Goal: Task Accomplishment & Management: Manage account settings

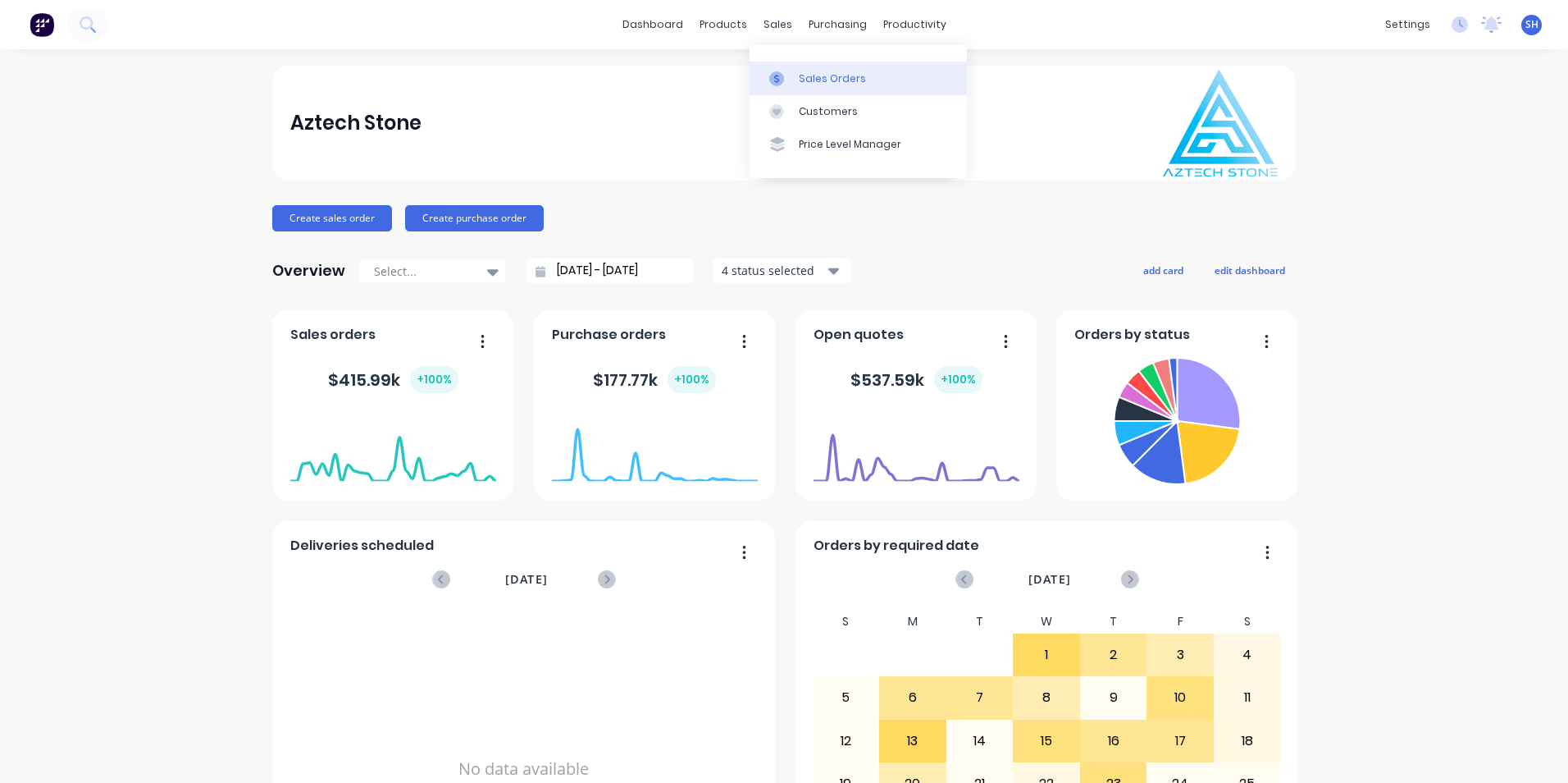
click at [795, 75] on link "Sales Orders" at bounding box center [857, 78] width 217 height 33
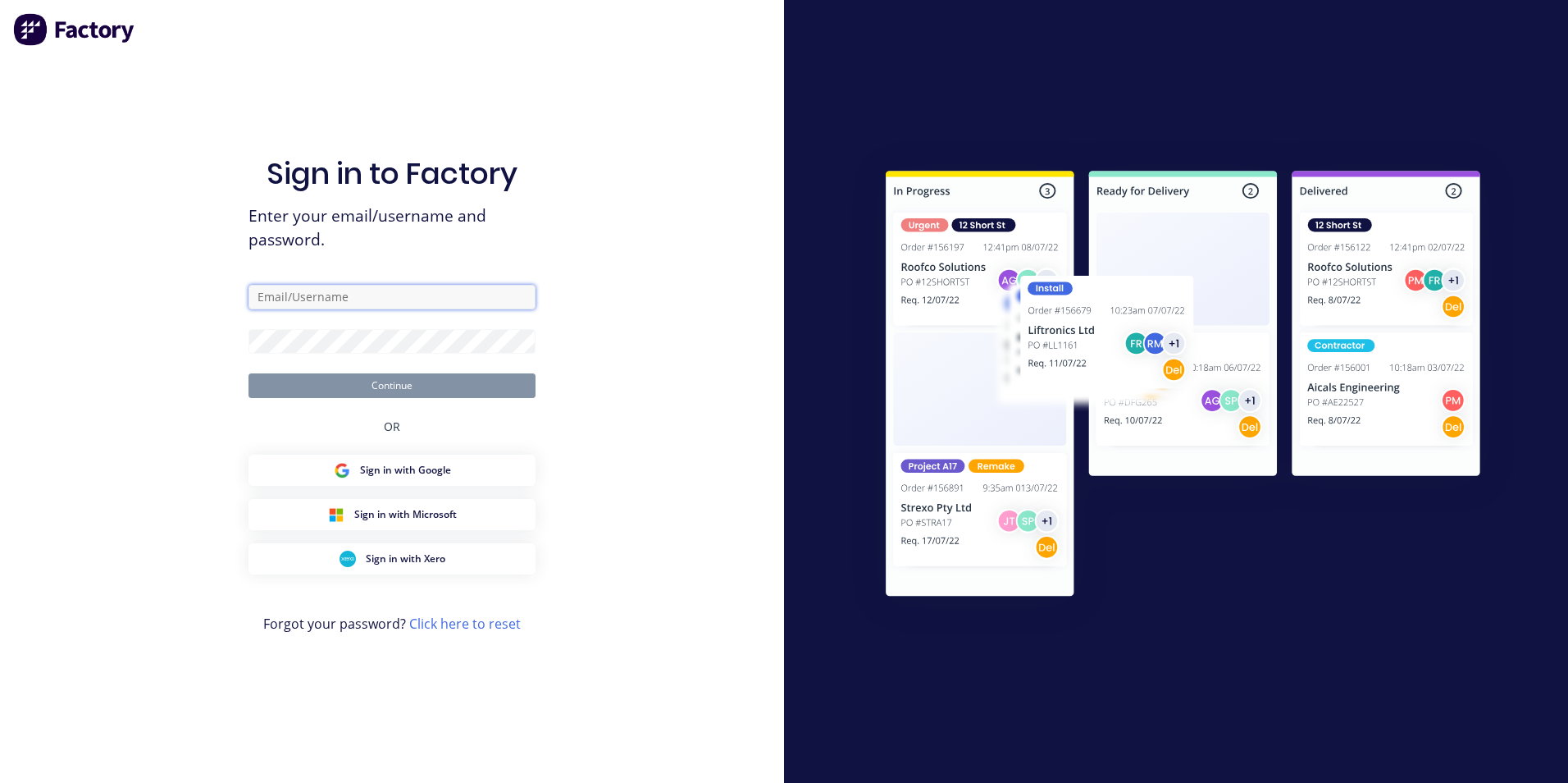
click at [393, 296] on input "text" at bounding box center [391, 296] width 287 height 24
type input "[EMAIL_ADDRESS][DOMAIN_NAME]"
click at [248, 373] on button "Continue" at bounding box center [391, 385] width 287 height 24
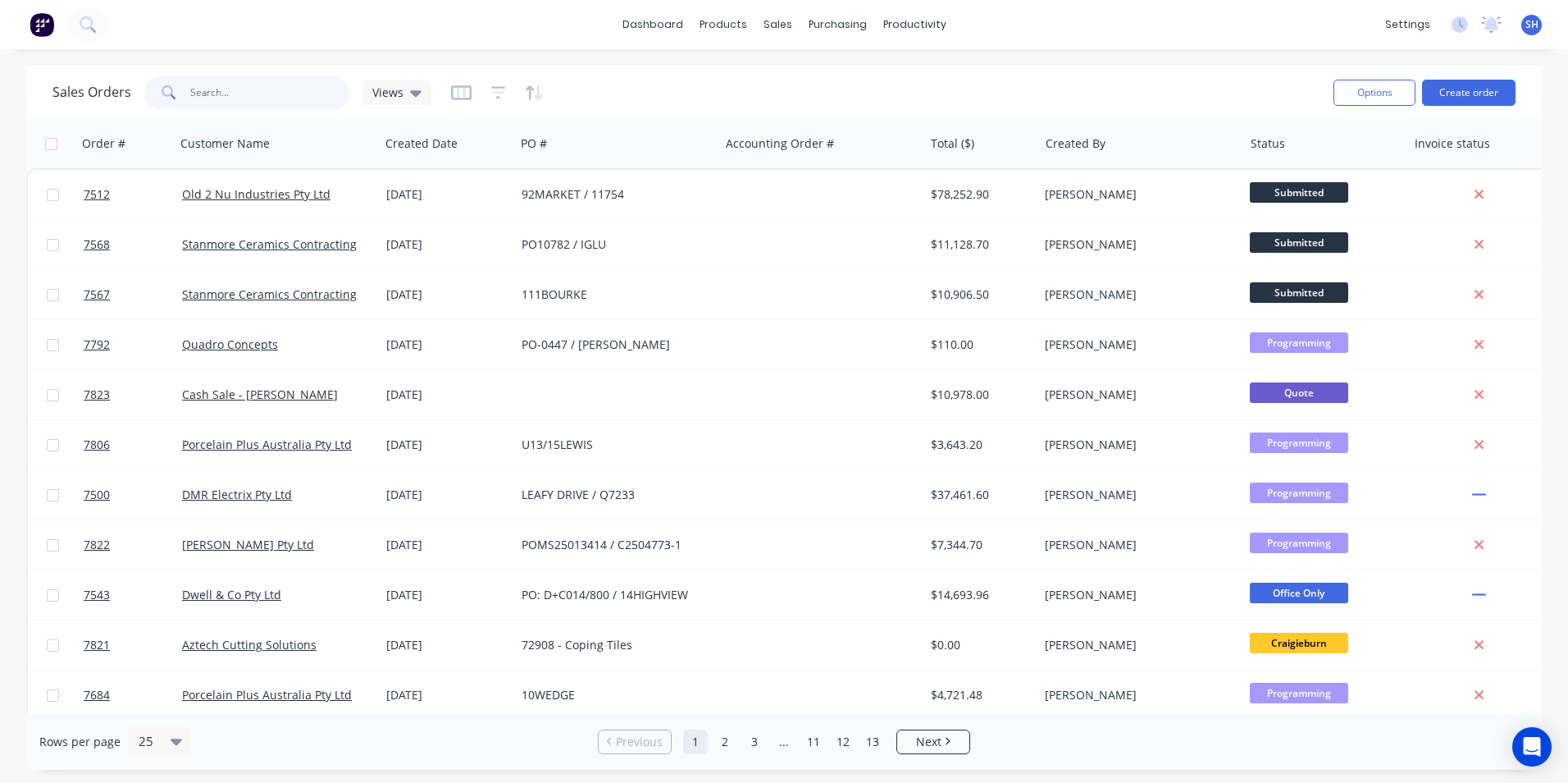
click at [222, 101] on input "text" at bounding box center [271, 93] width 160 height 33
type input "7800"
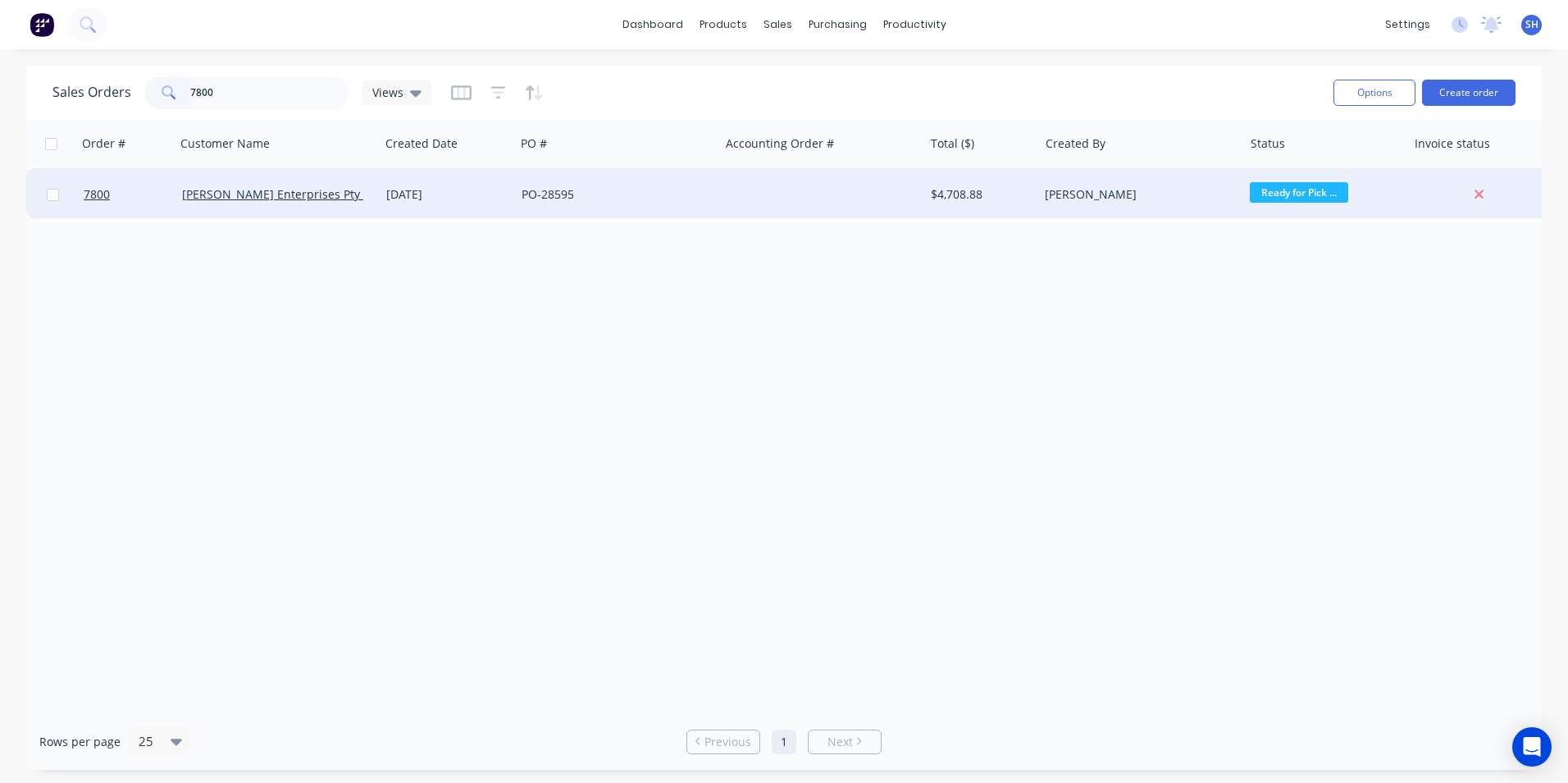
click at [501, 193] on div "[DATE]" at bounding box center [448, 194] width 123 height 17
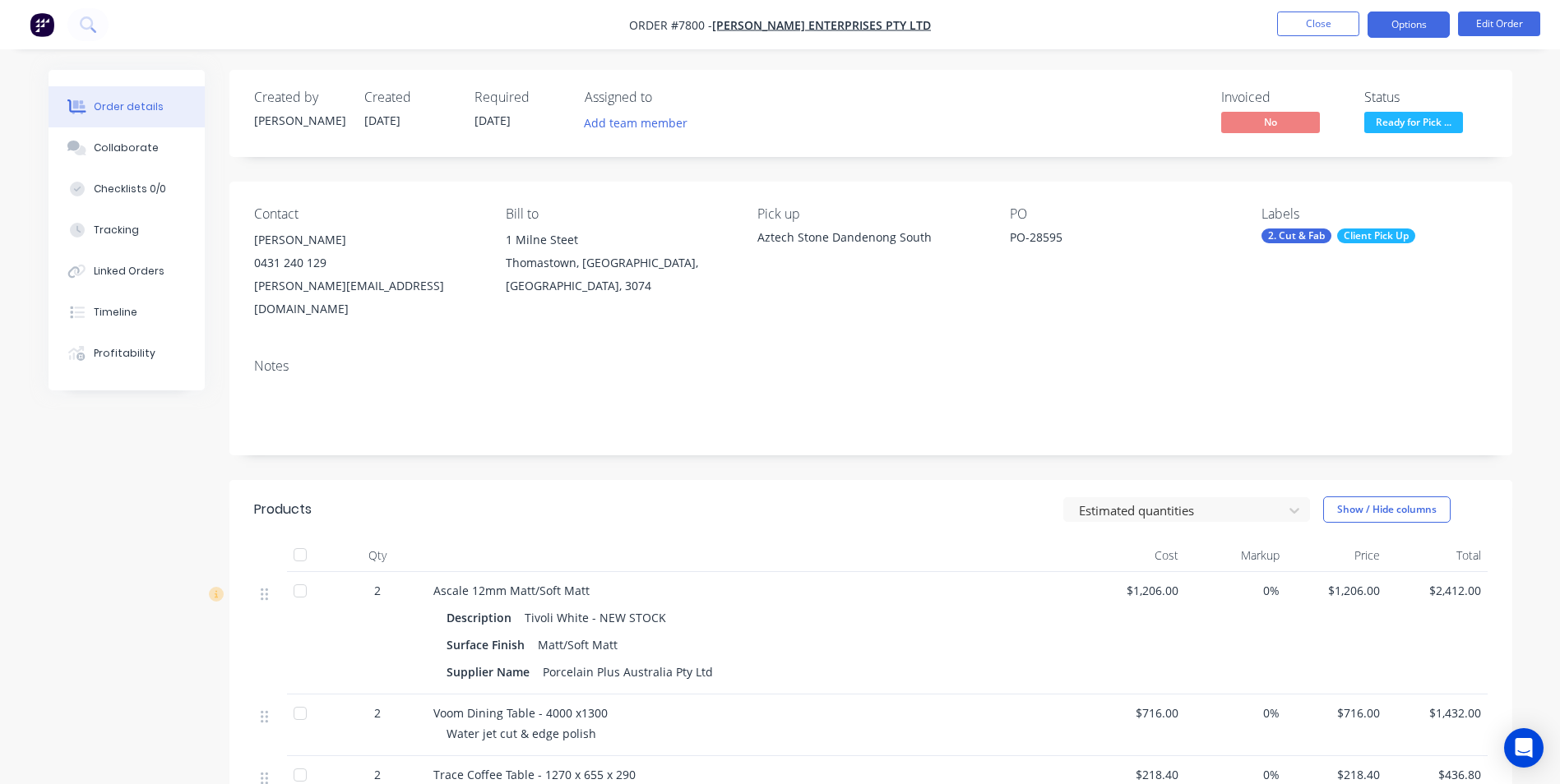
click at [1399, 35] on button "Options" at bounding box center [1408, 24] width 82 height 26
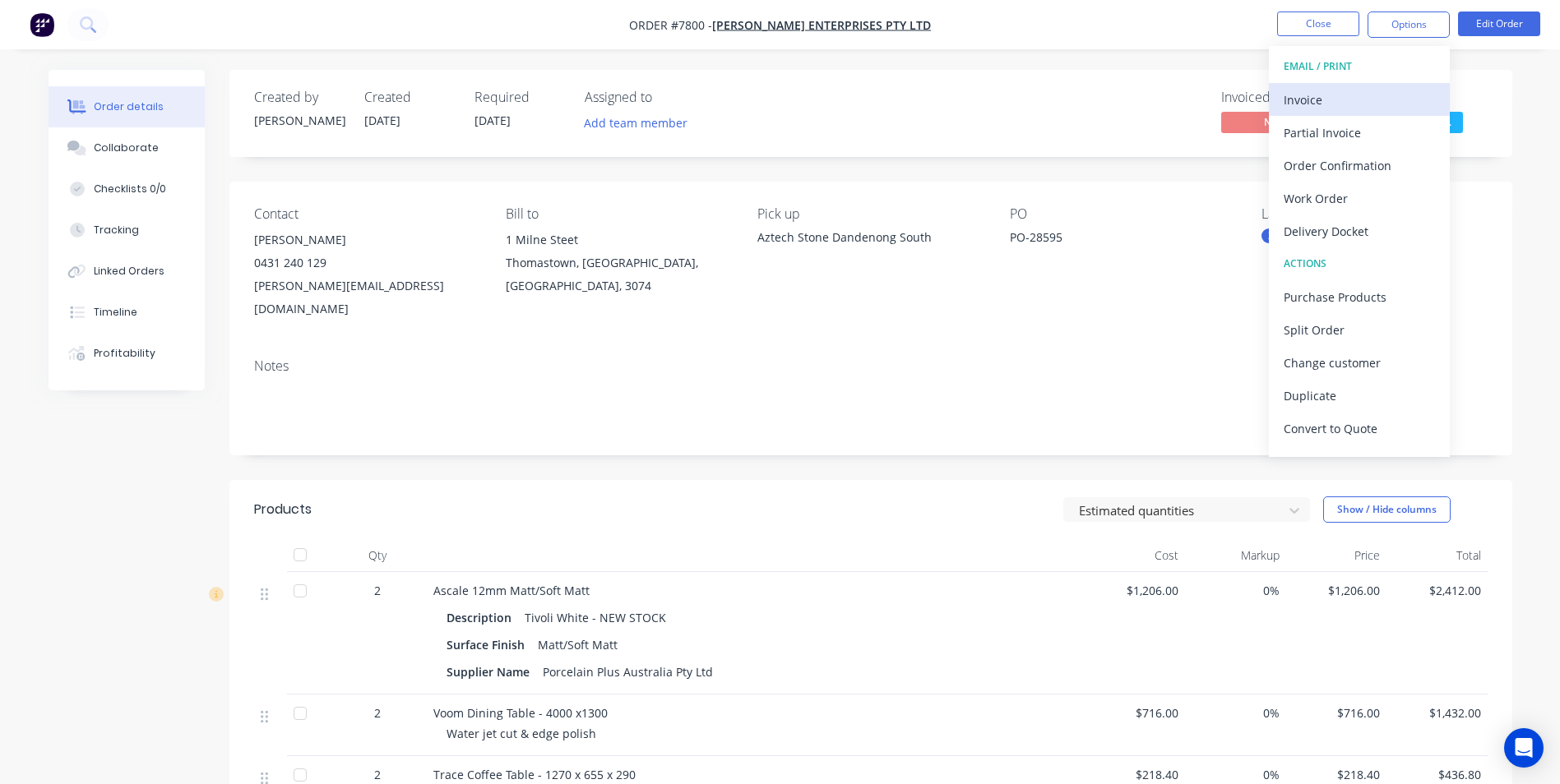
click at [1362, 105] on div "Invoice" at bounding box center [1358, 99] width 151 height 23
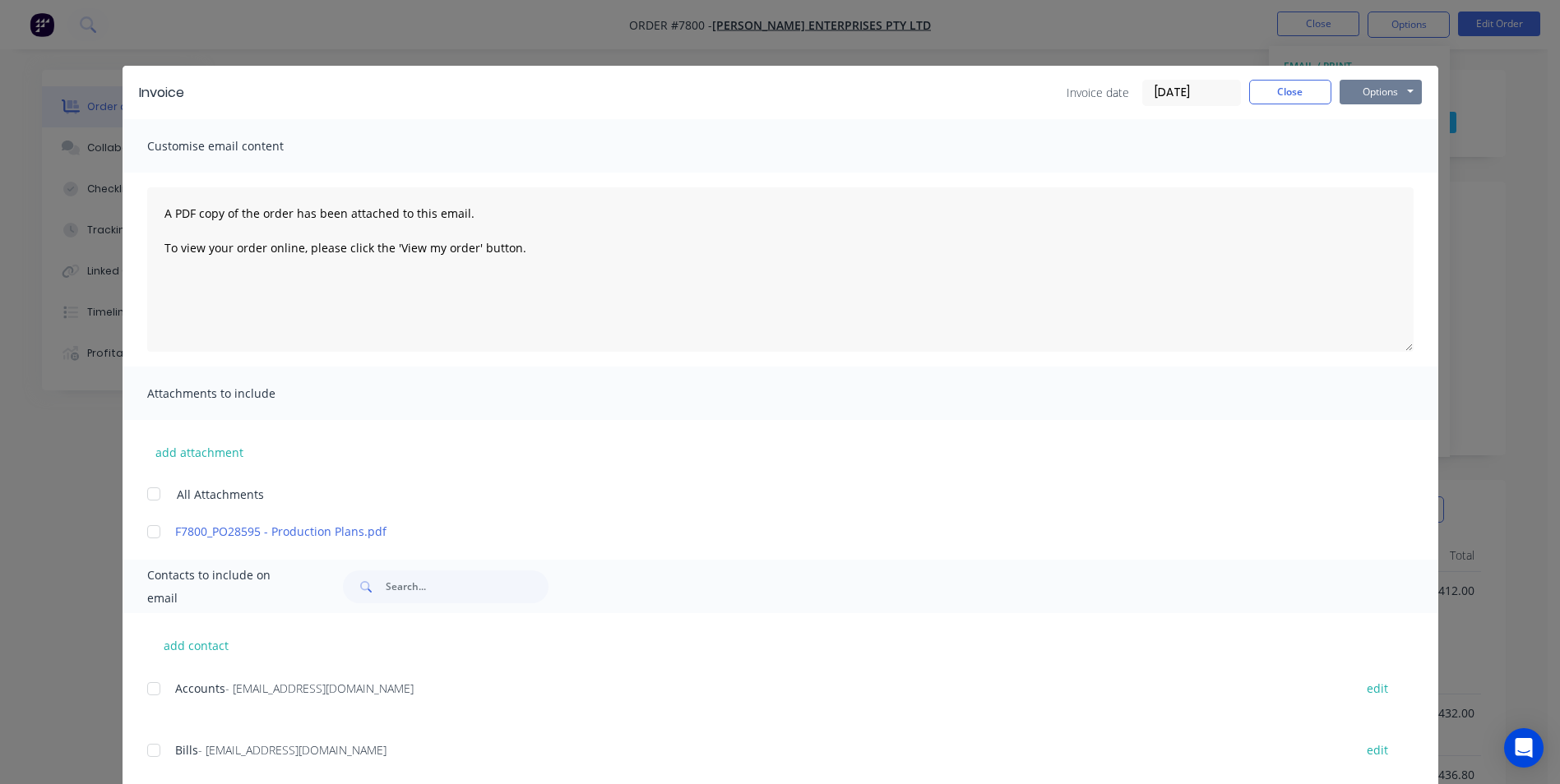
click at [1384, 89] on button "Options" at bounding box center [1380, 92] width 82 height 24
click at [1380, 141] on button "Print" at bounding box center [1392, 148] width 105 height 27
click at [1280, 94] on button "Close" at bounding box center [1290, 92] width 82 height 24
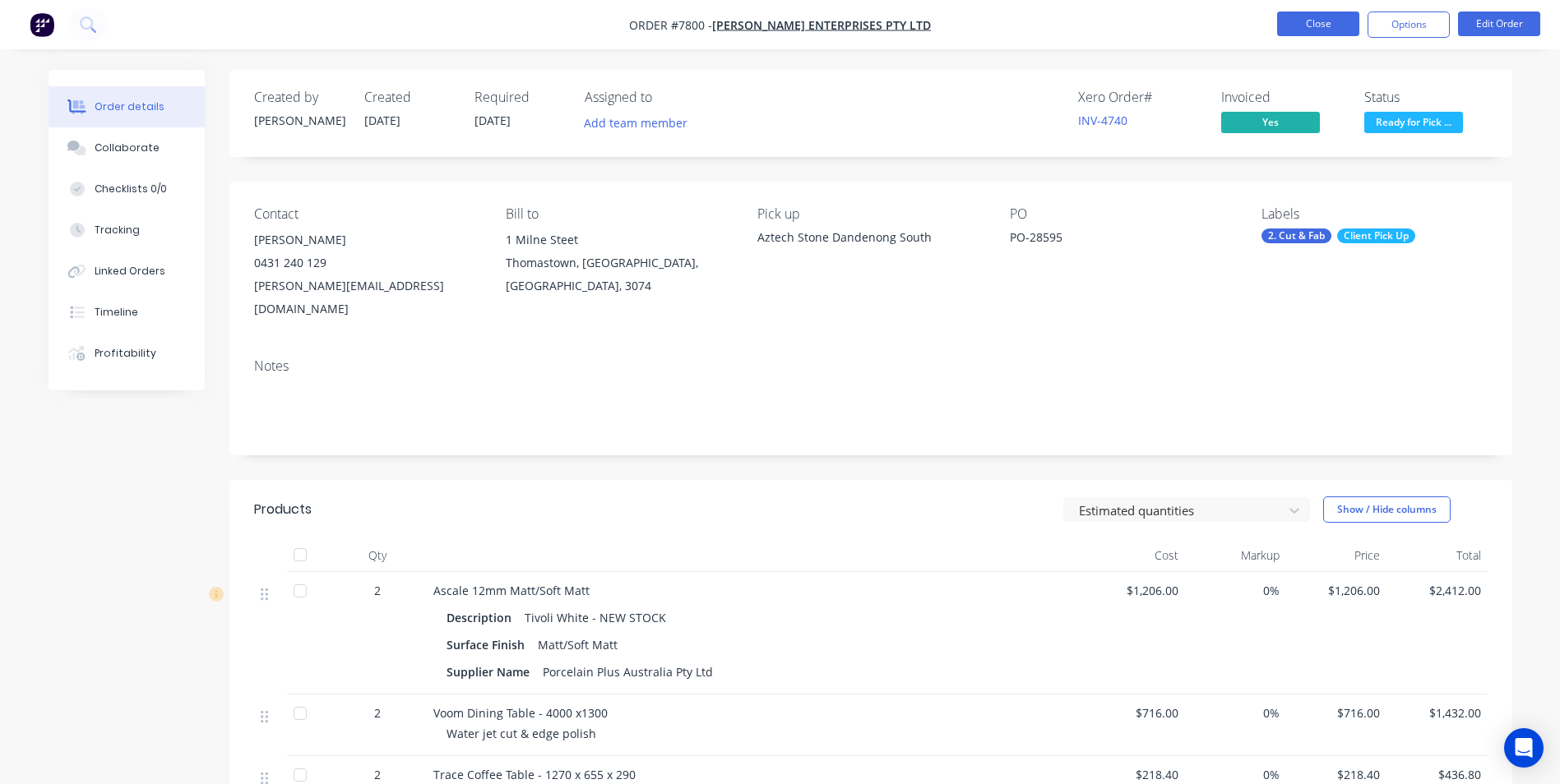
click at [1302, 30] on button "Close" at bounding box center [1318, 23] width 82 height 24
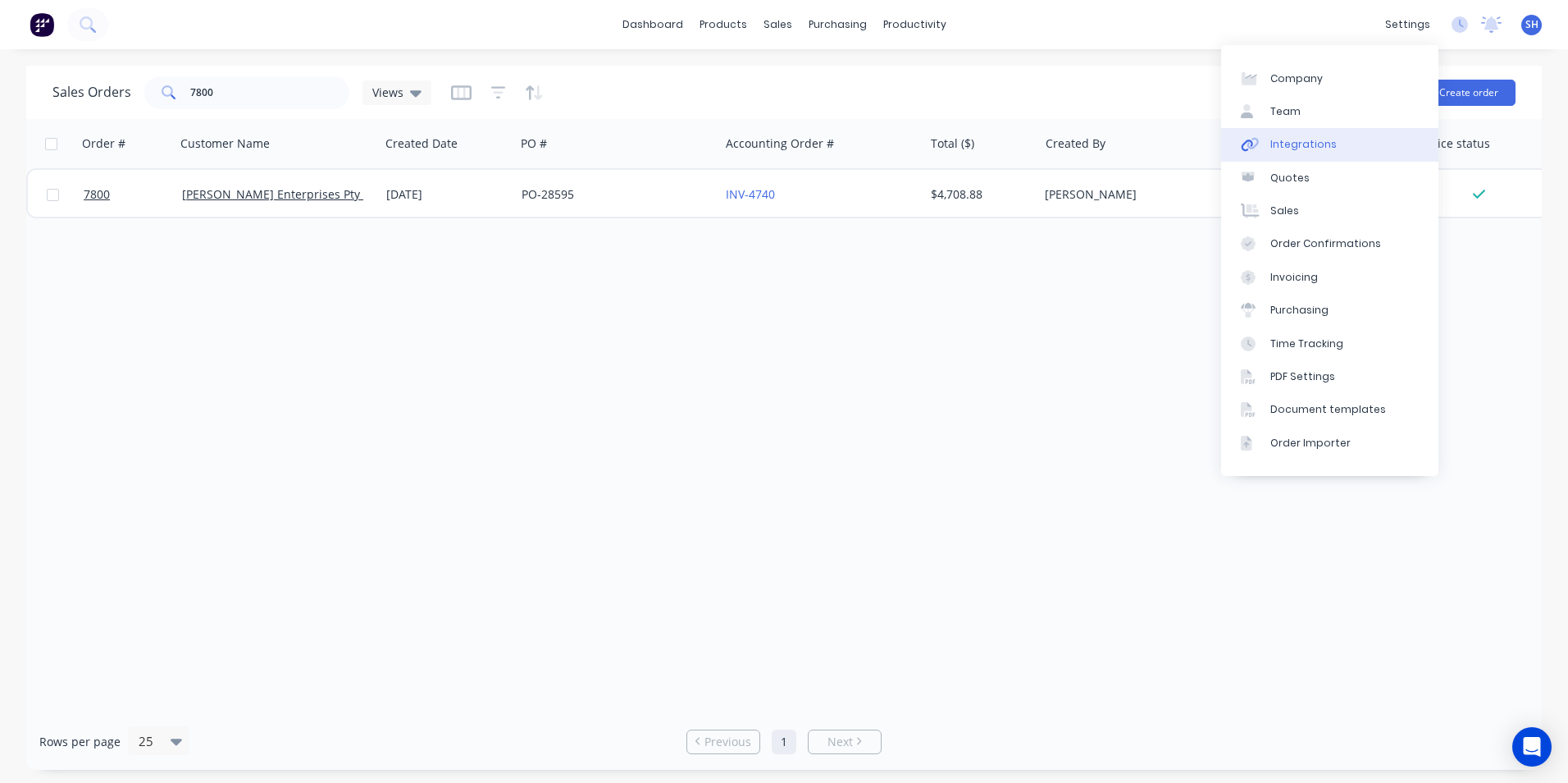
click at [1351, 145] on link "Integrations" at bounding box center [1330, 144] width 217 height 33
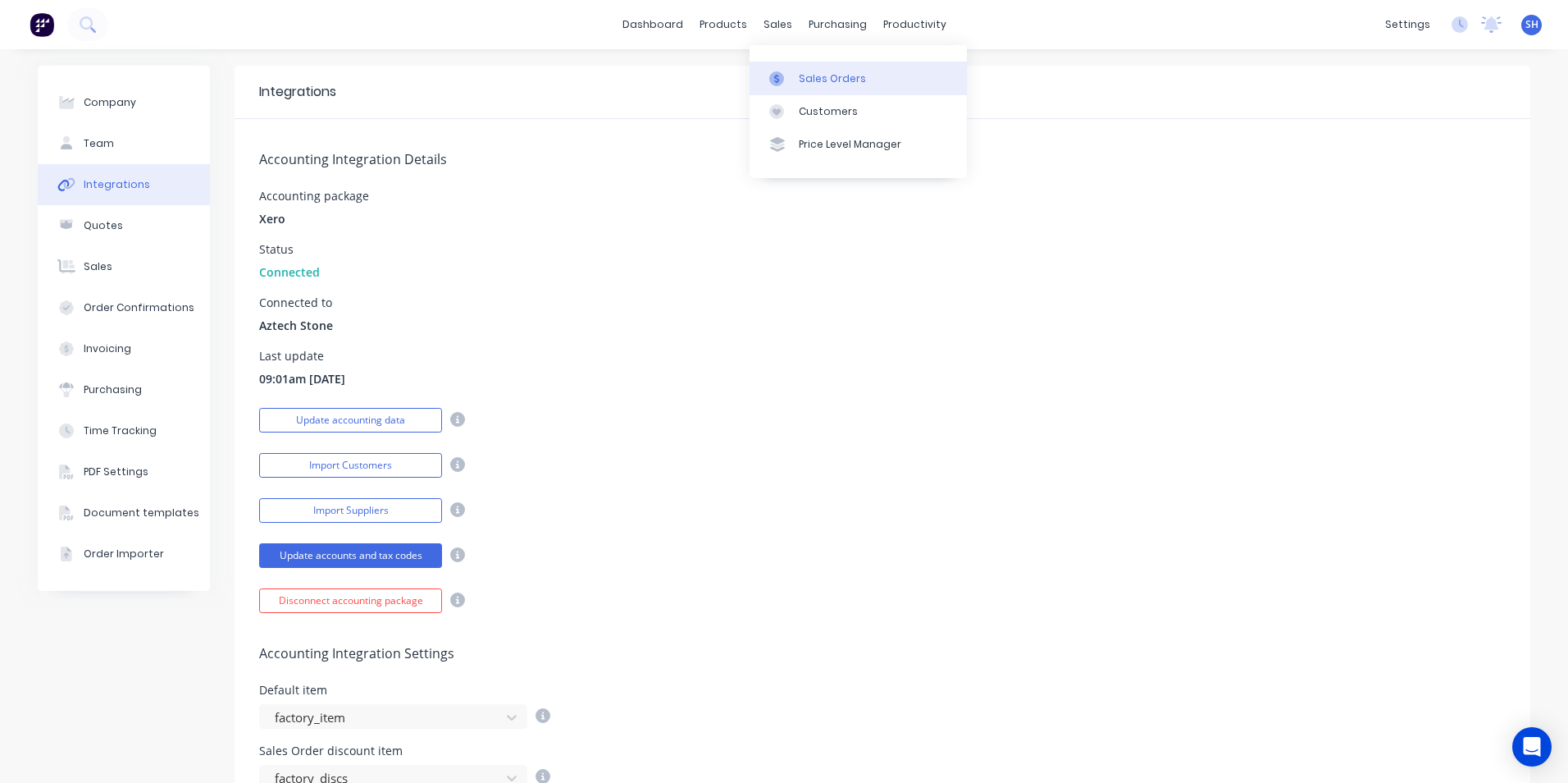
click at [799, 75] on div "Sales Orders" at bounding box center [832, 78] width 67 height 15
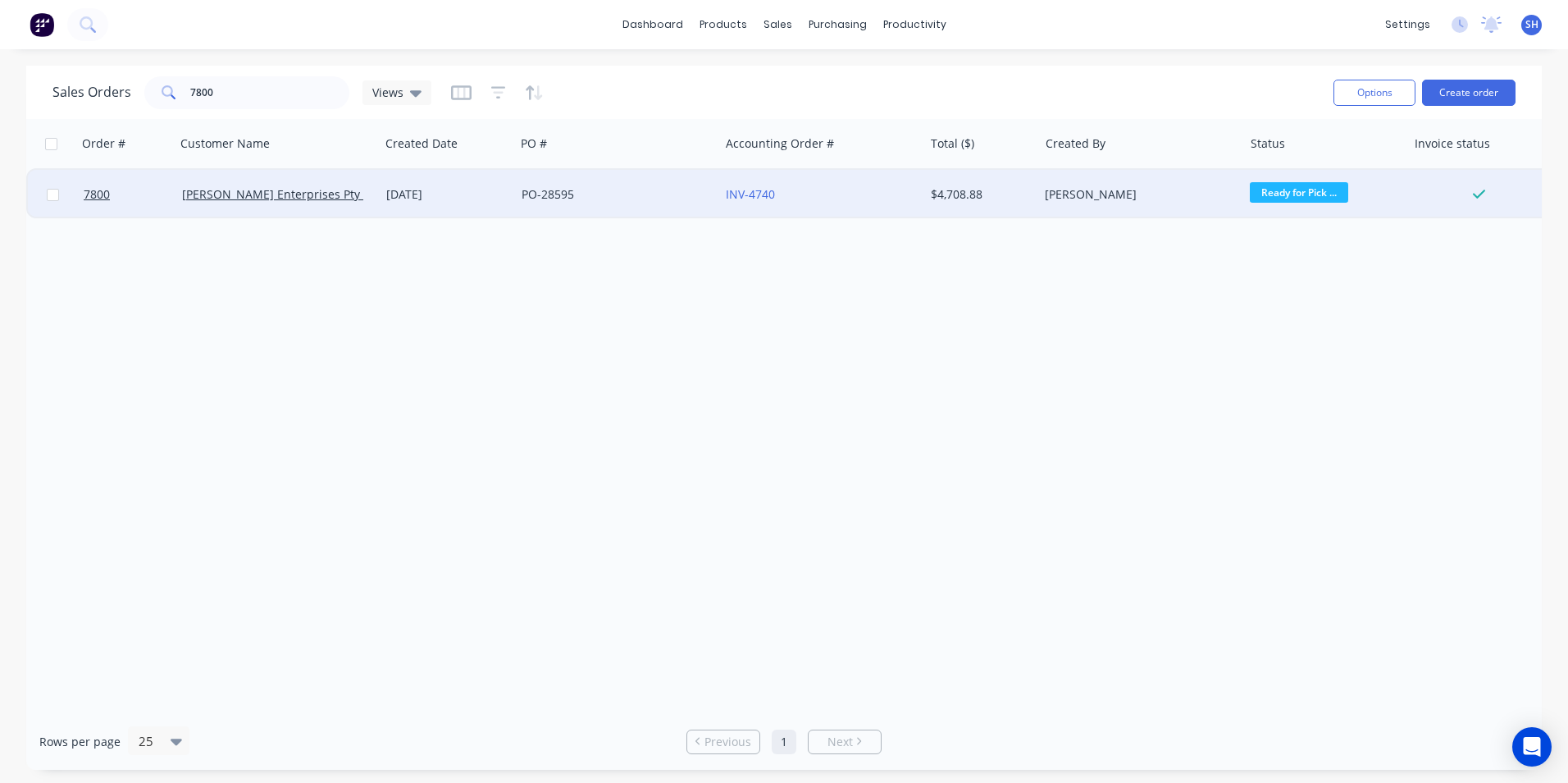
click at [552, 197] on div "PO-28595" at bounding box center [612, 194] width 182 height 17
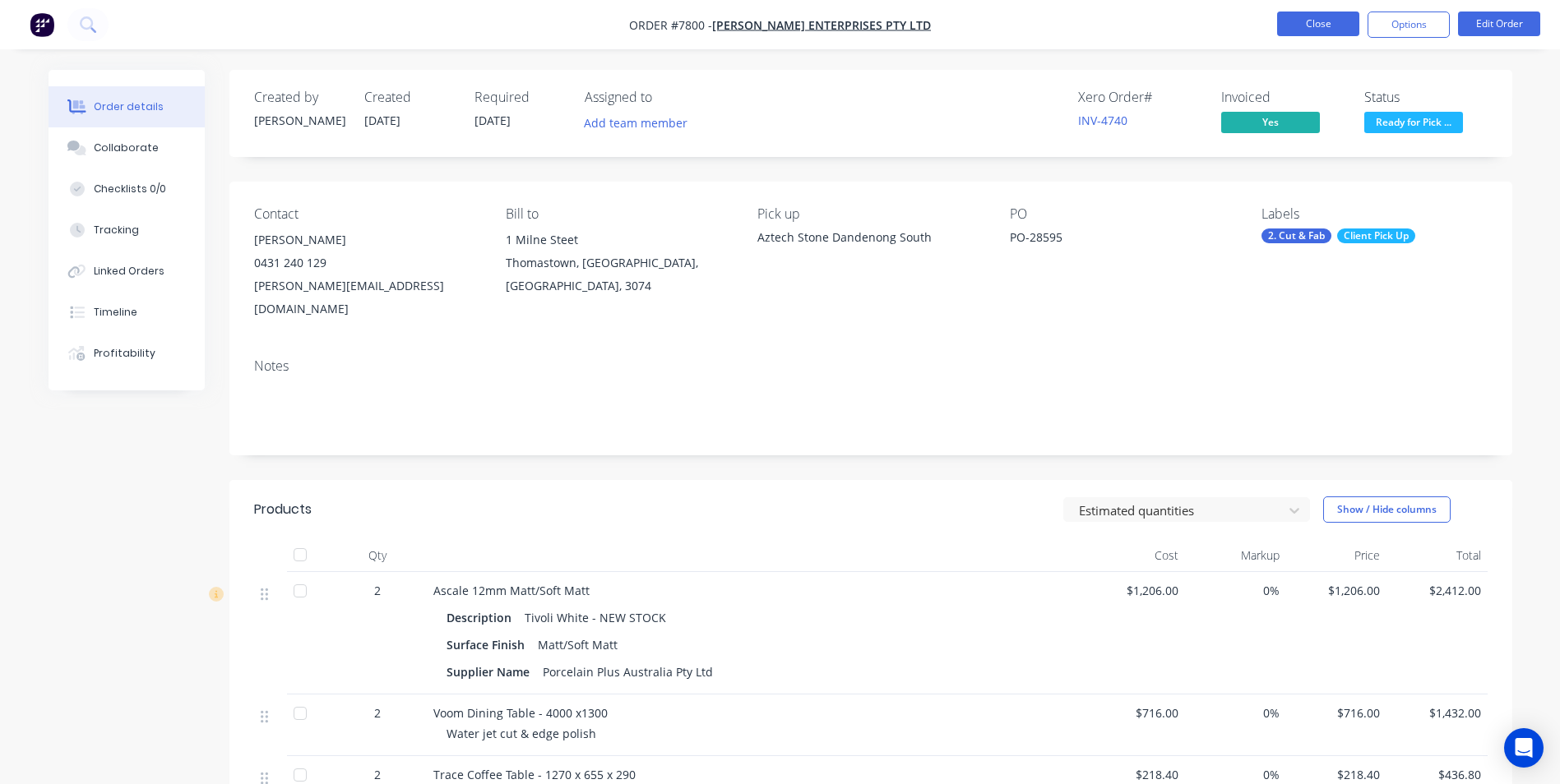
click at [1300, 22] on button "Close" at bounding box center [1318, 23] width 82 height 24
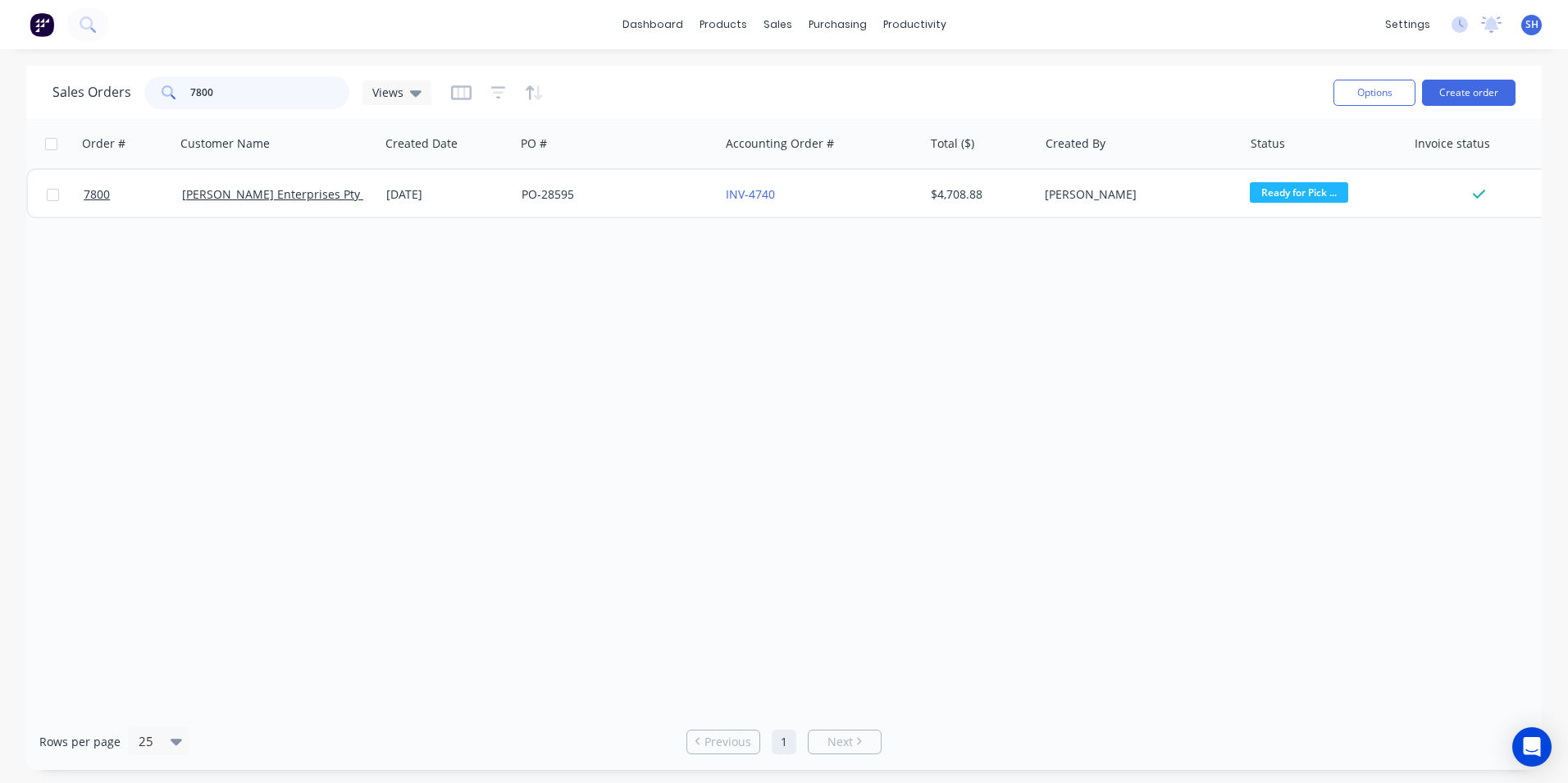
drag, startPoint x: 238, startPoint y: 96, endPoint x: 187, endPoint y: 96, distance: 51.0
click at [187, 96] on div "7800" at bounding box center [246, 93] width 205 height 33
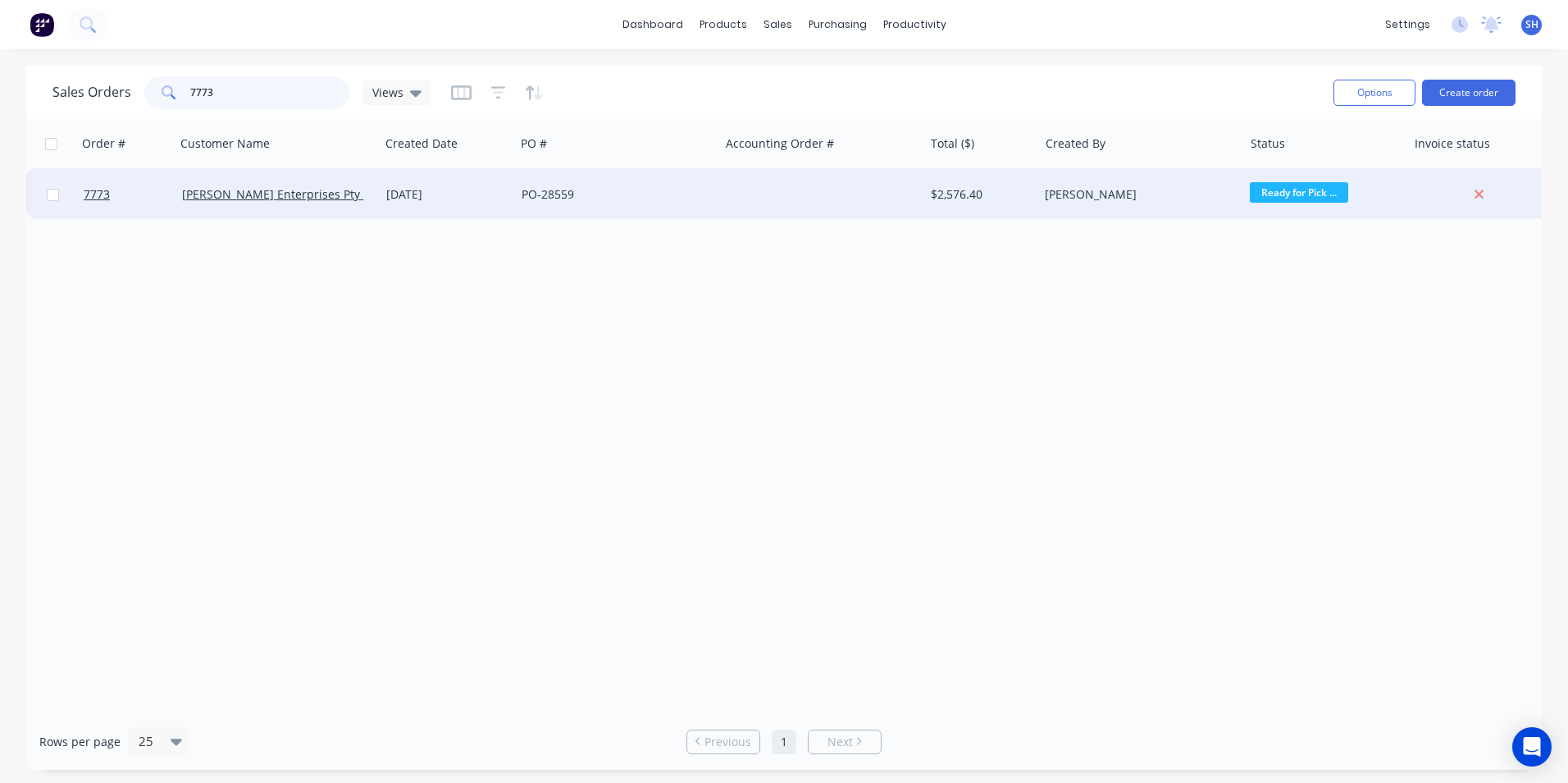
type input "7773"
click at [485, 200] on div "[DATE]" at bounding box center [448, 194] width 123 height 17
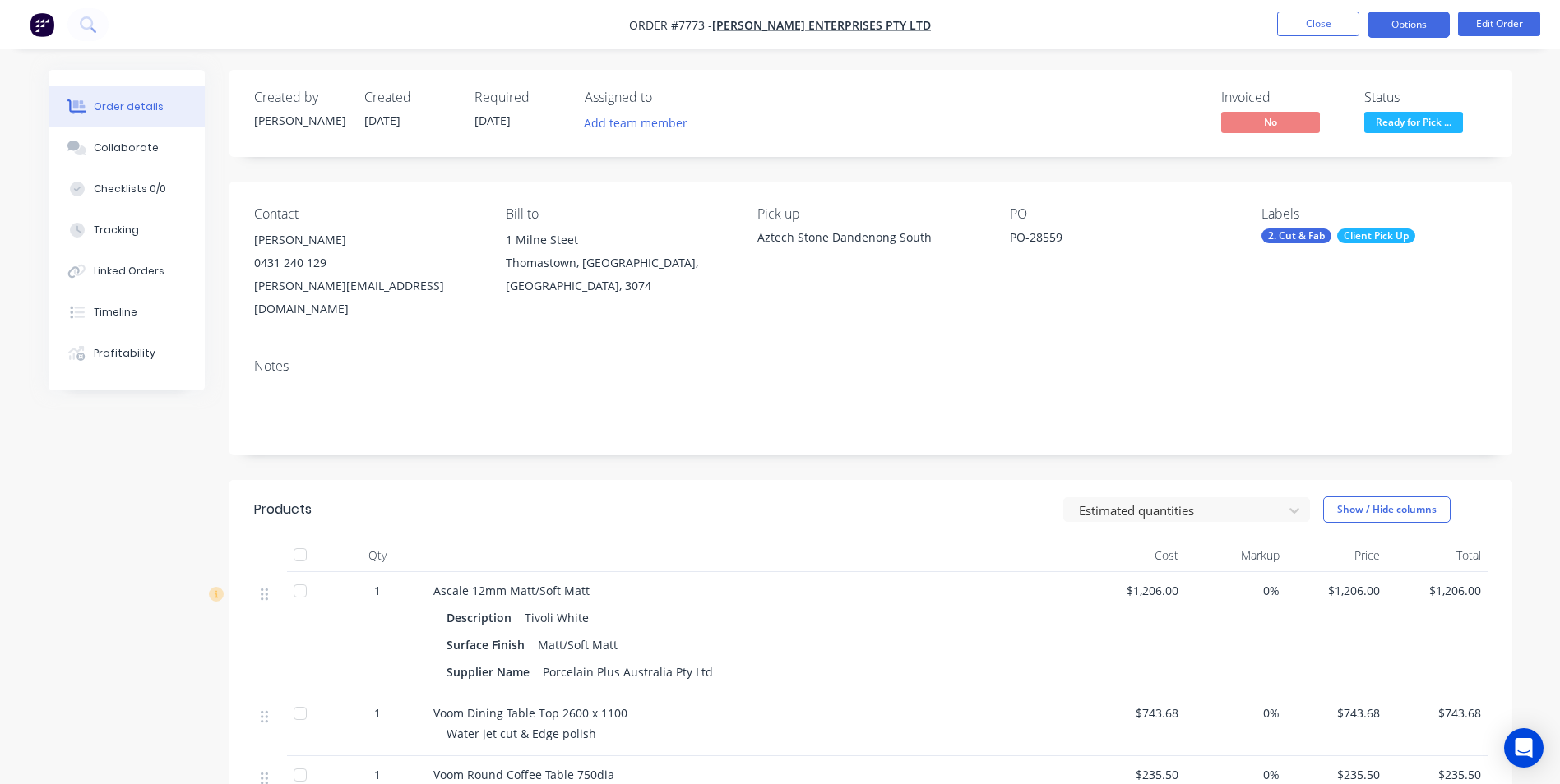
click at [1412, 31] on button "Options" at bounding box center [1408, 24] width 82 height 26
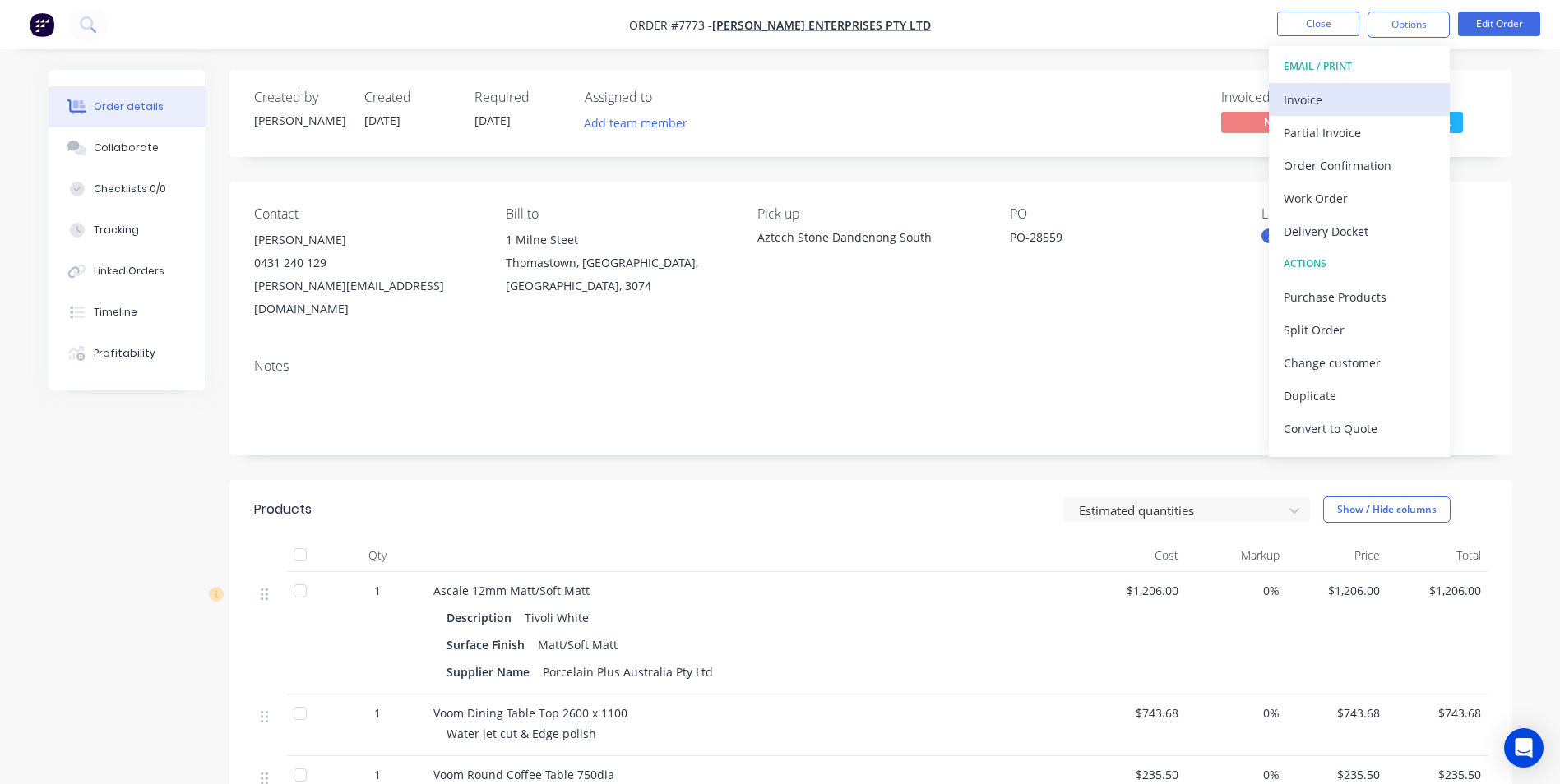
click at [1356, 99] on div "Invoice" at bounding box center [1358, 99] width 151 height 23
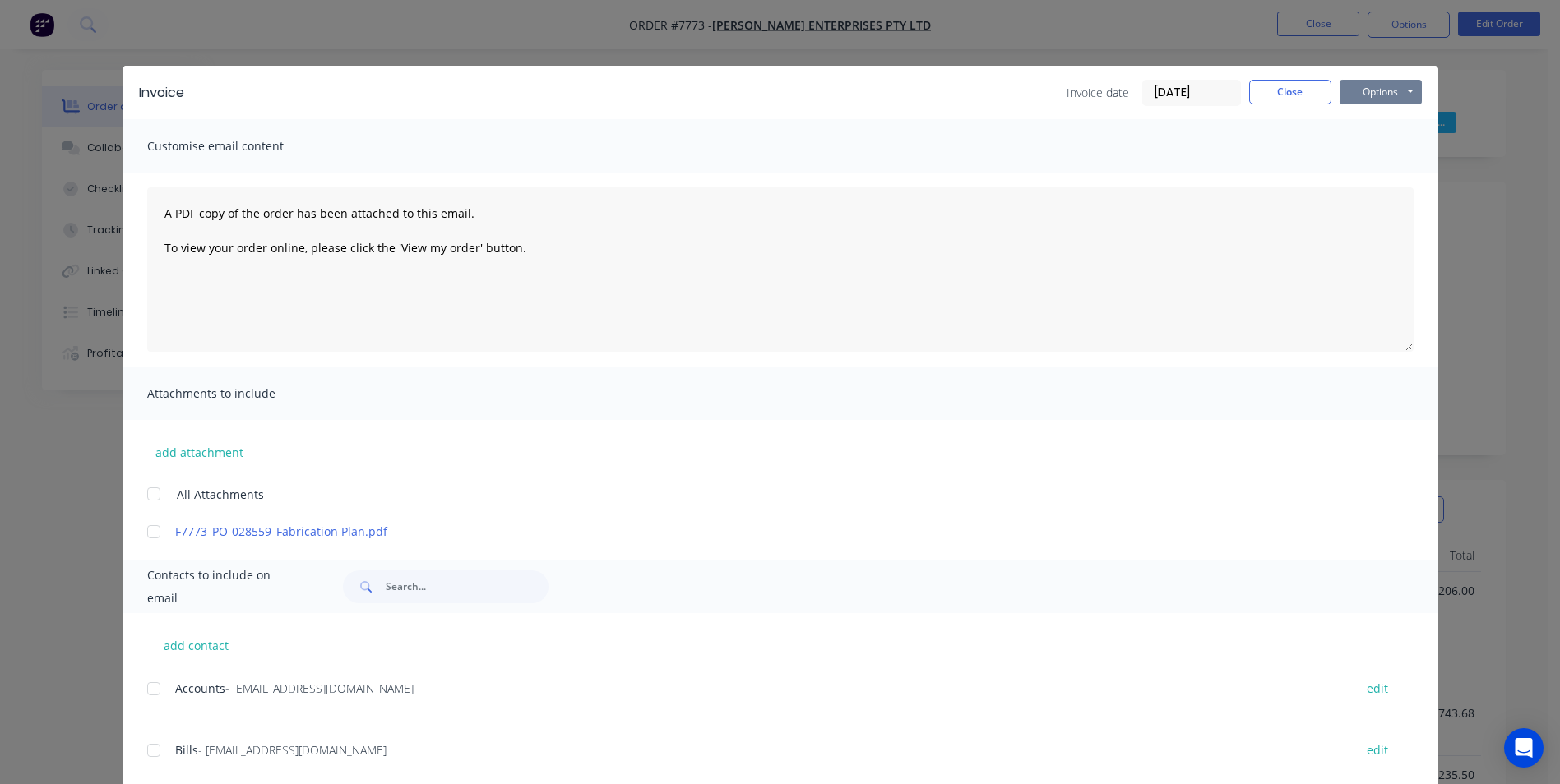
click at [1367, 94] on button "Options" at bounding box center [1380, 92] width 82 height 24
click at [1372, 143] on button "Print" at bounding box center [1392, 148] width 105 height 27
click at [1275, 98] on button "Close" at bounding box center [1290, 92] width 82 height 24
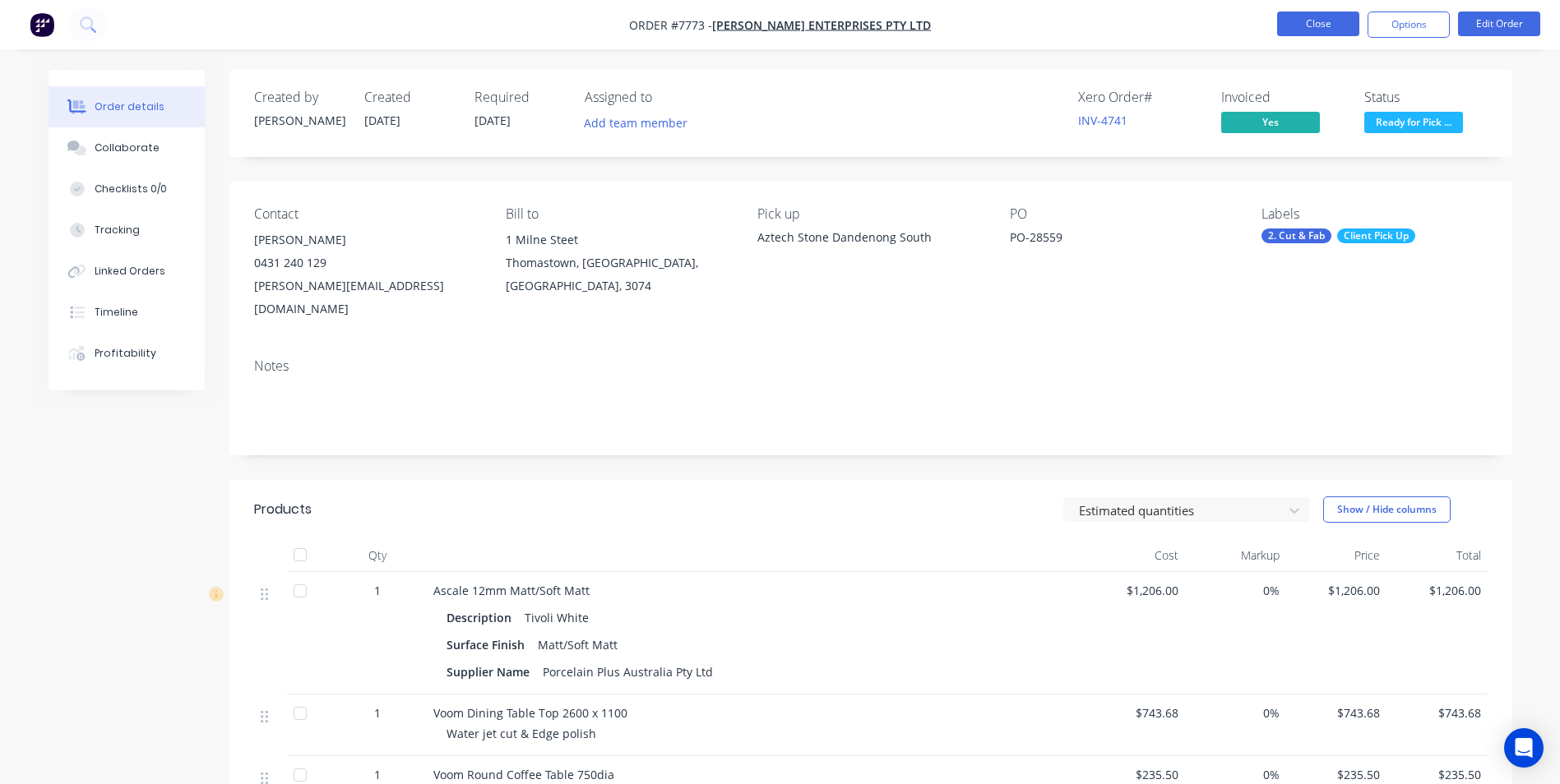
click at [1309, 35] on button "Close" at bounding box center [1318, 23] width 82 height 24
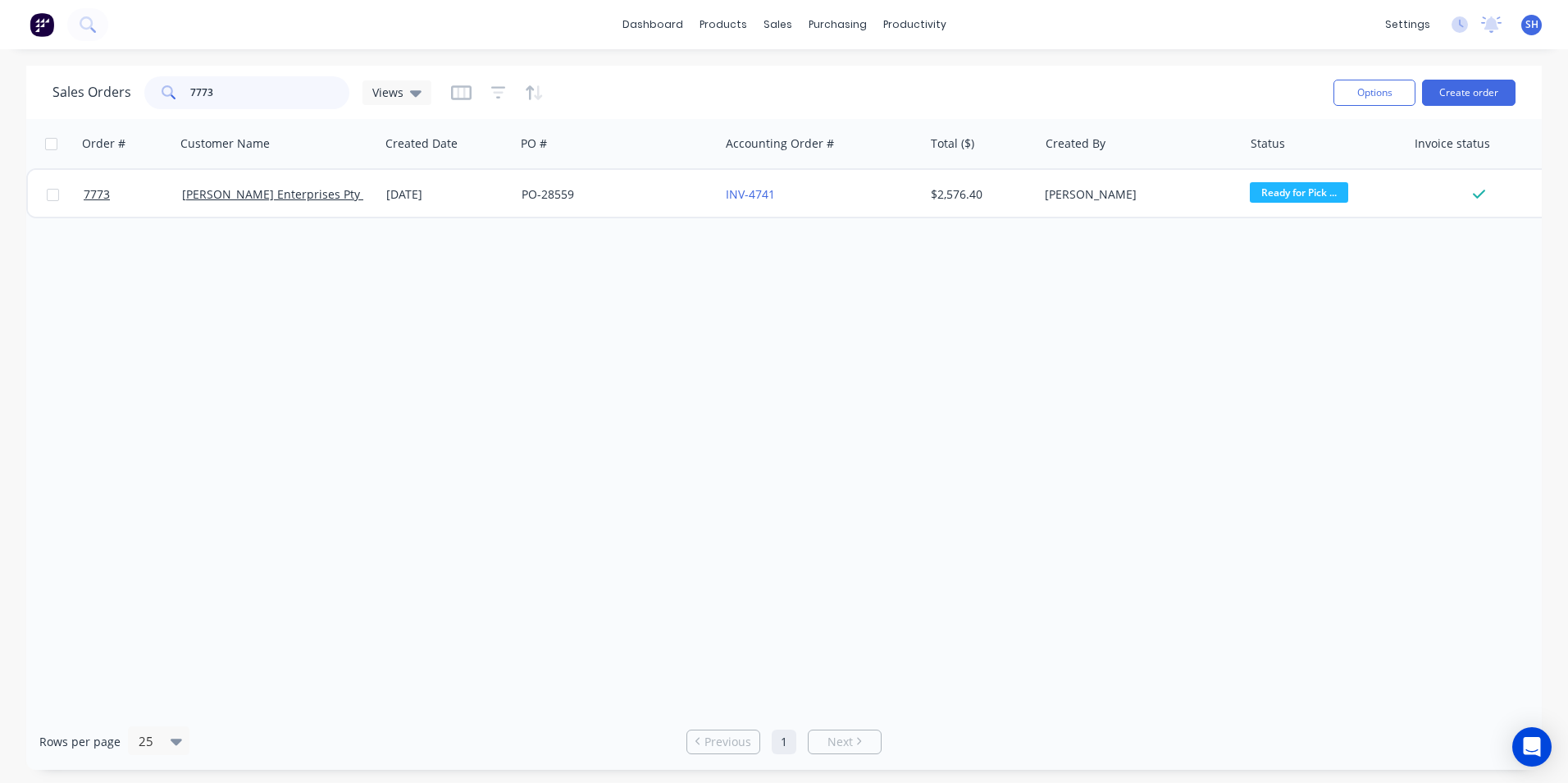
drag, startPoint x: 245, startPoint y: 89, endPoint x: 183, endPoint y: 92, distance: 62.1
click at [183, 92] on div "7773" at bounding box center [246, 93] width 205 height 33
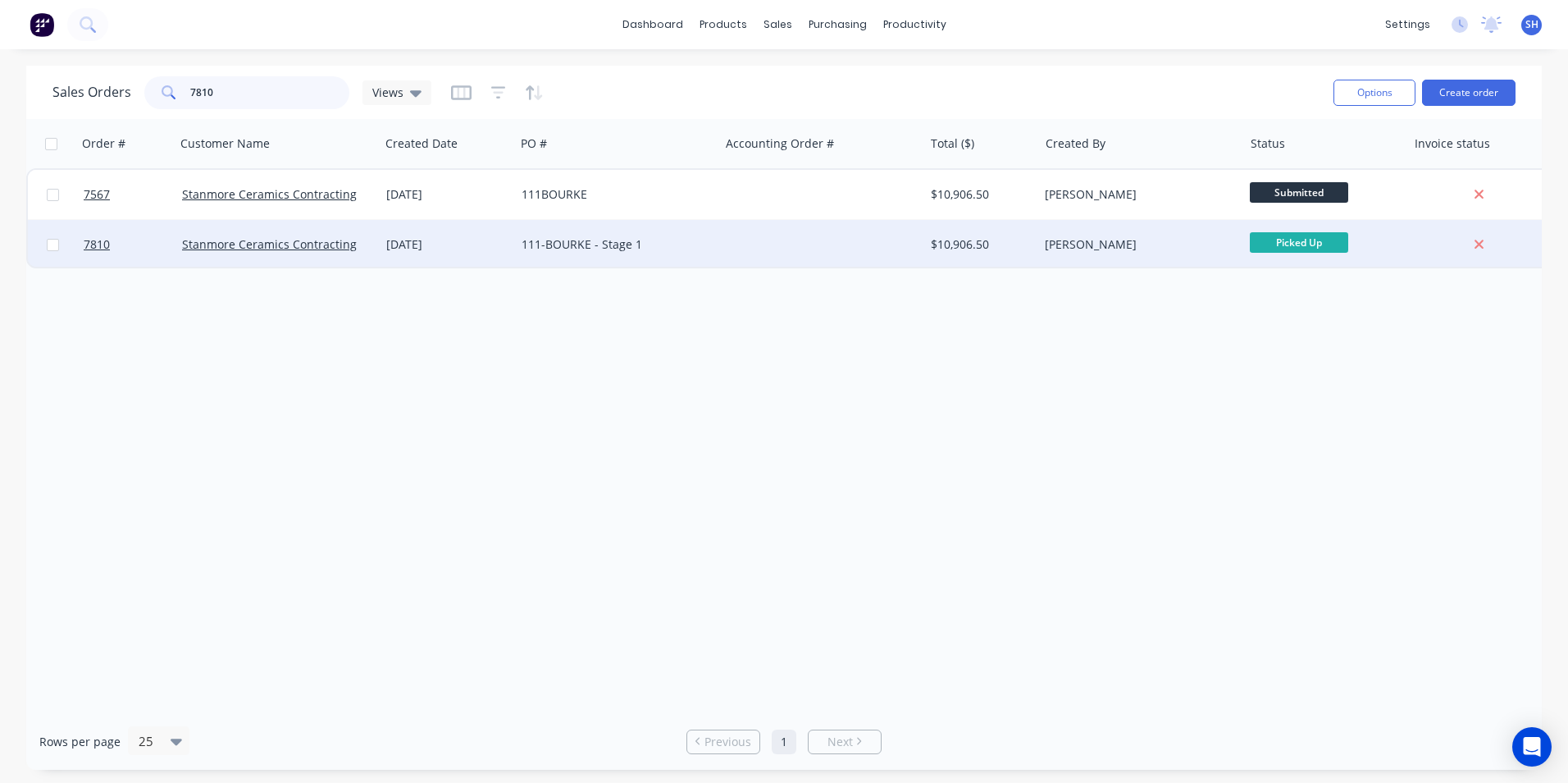
type input "7810"
click at [552, 249] on div "111-BOURKE - Stage 1" at bounding box center [612, 244] width 182 height 17
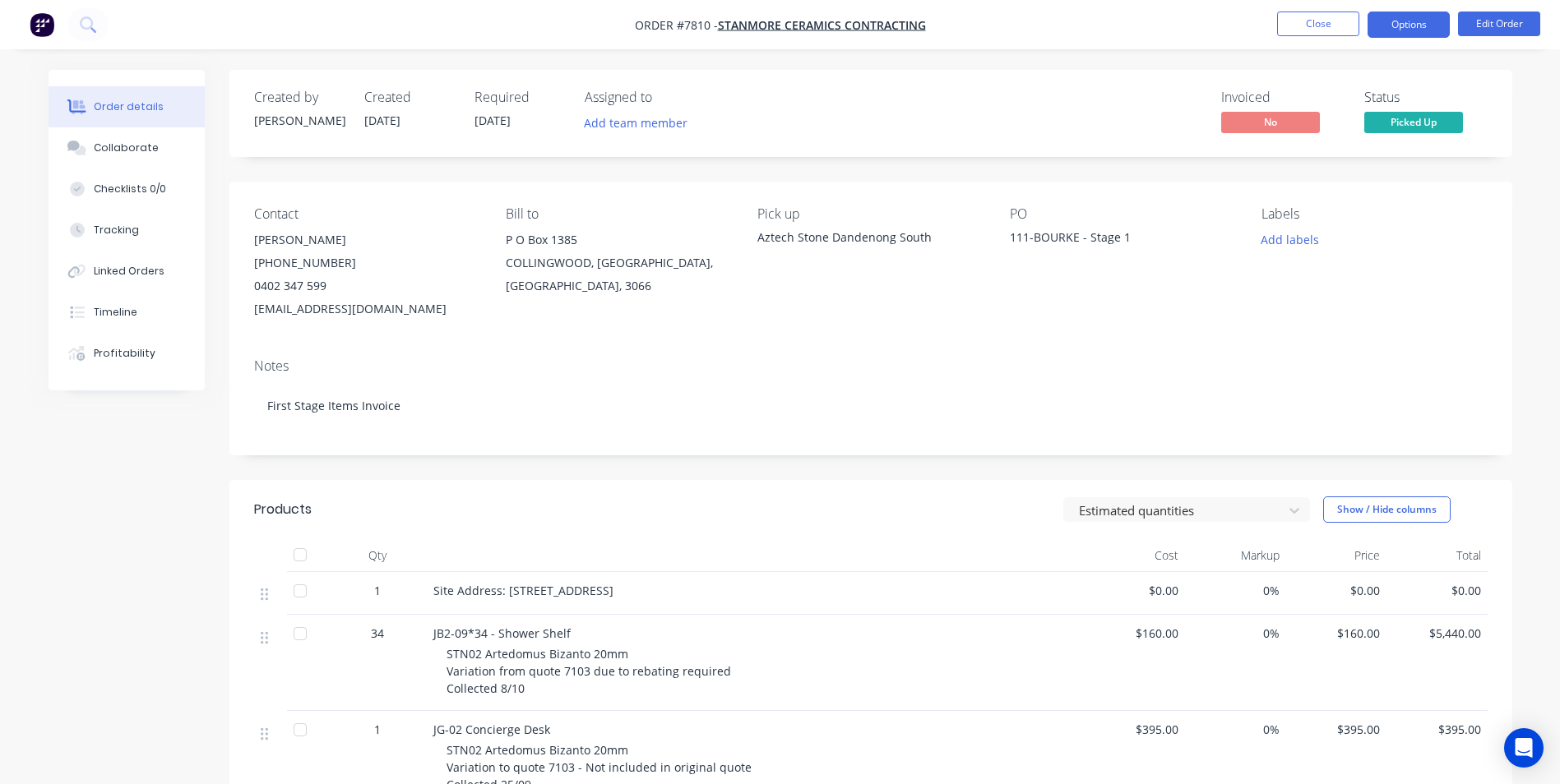
click at [1407, 33] on button "Options" at bounding box center [1408, 24] width 82 height 26
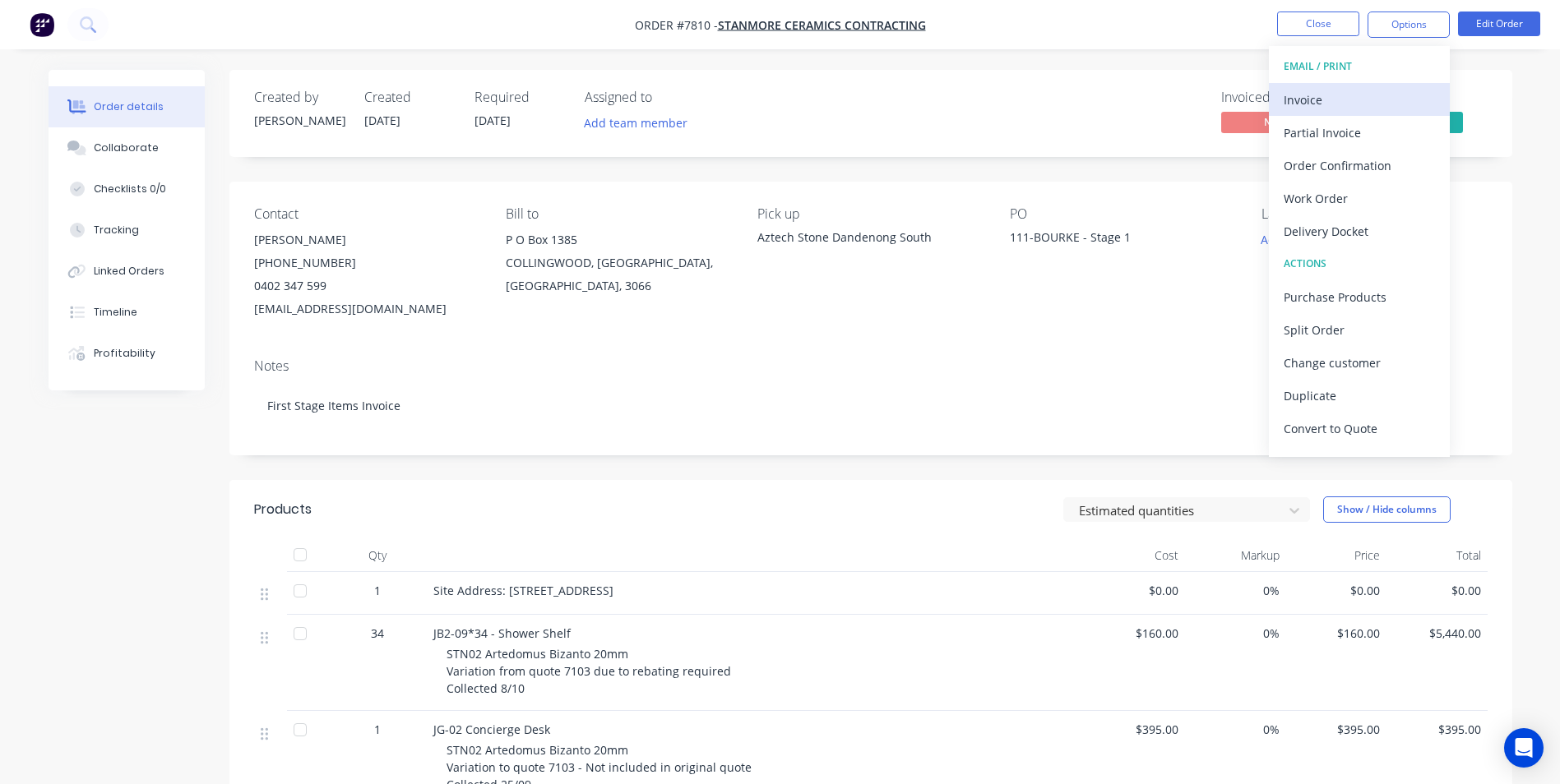
click at [1366, 97] on div "Invoice" at bounding box center [1358, 99] width 151 height 23
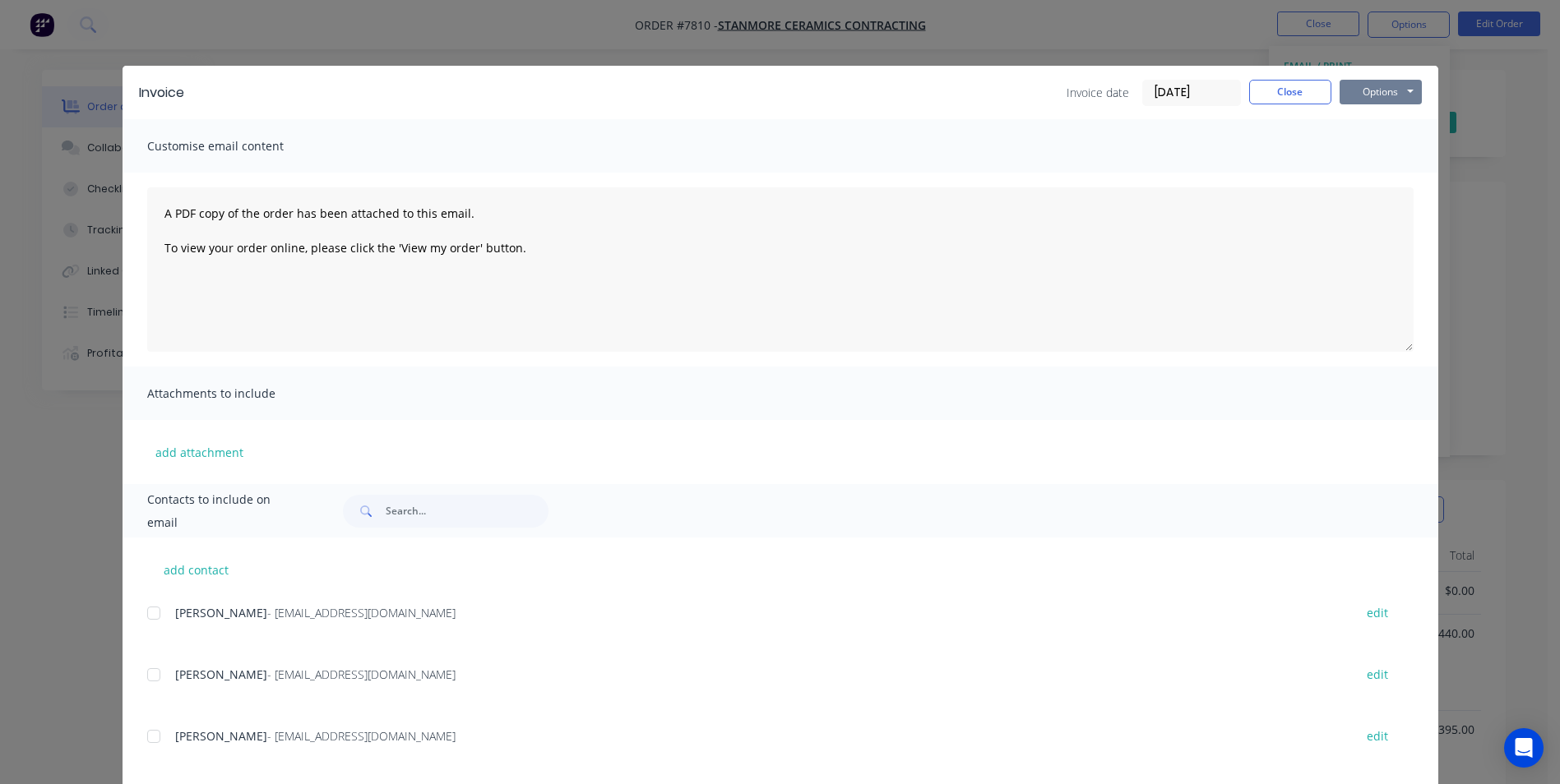
click at [1374, 97] on button "Options" at bounding box center [1380, 92] width 82 height 24
click at [1370, 148] on button "Print" at bounding box center [1392, 148] width 105 height 27
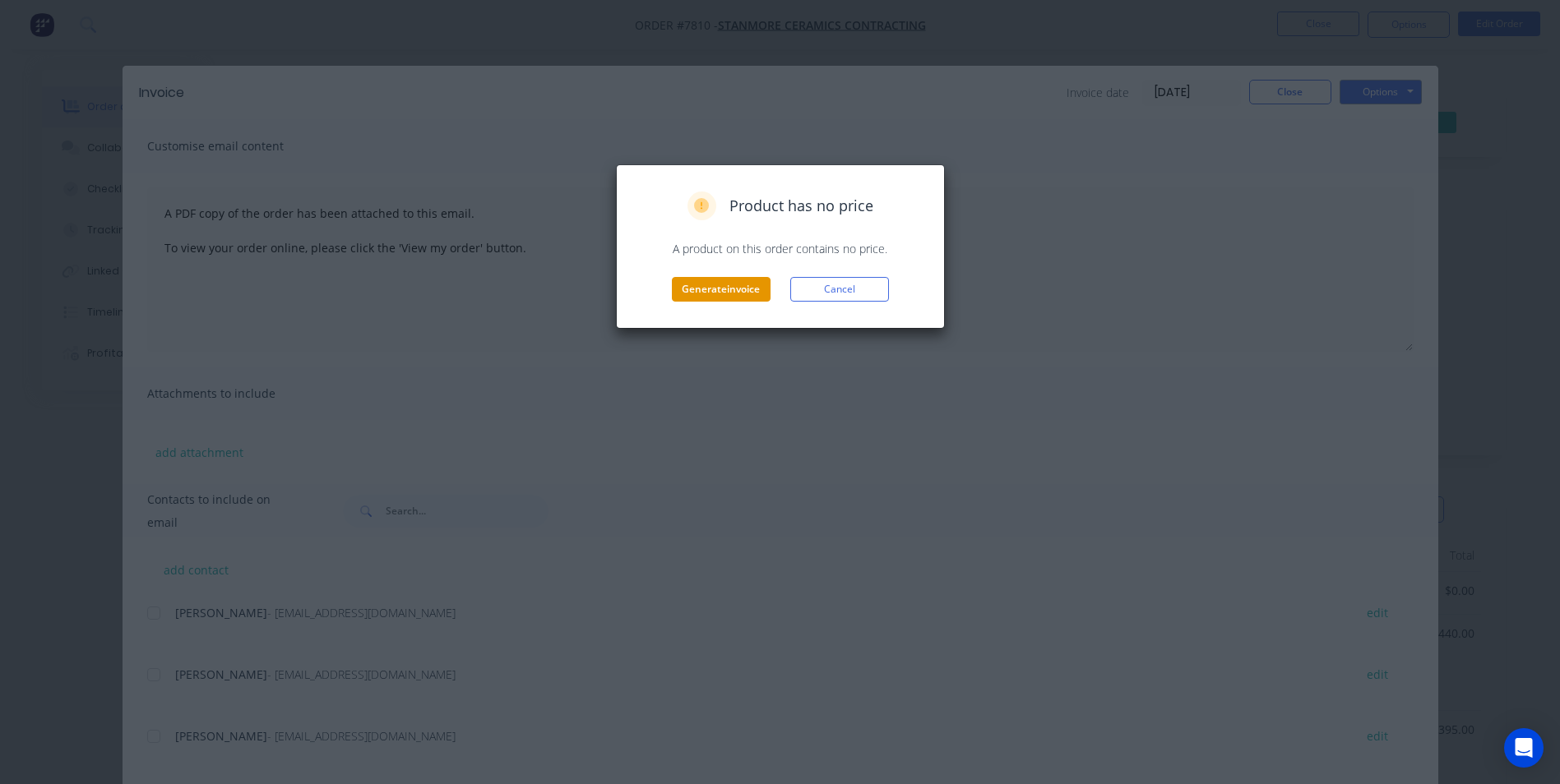
click at [736, 291] on button "Generate invoice" at bounding box center [720, 289] width 99 height 24
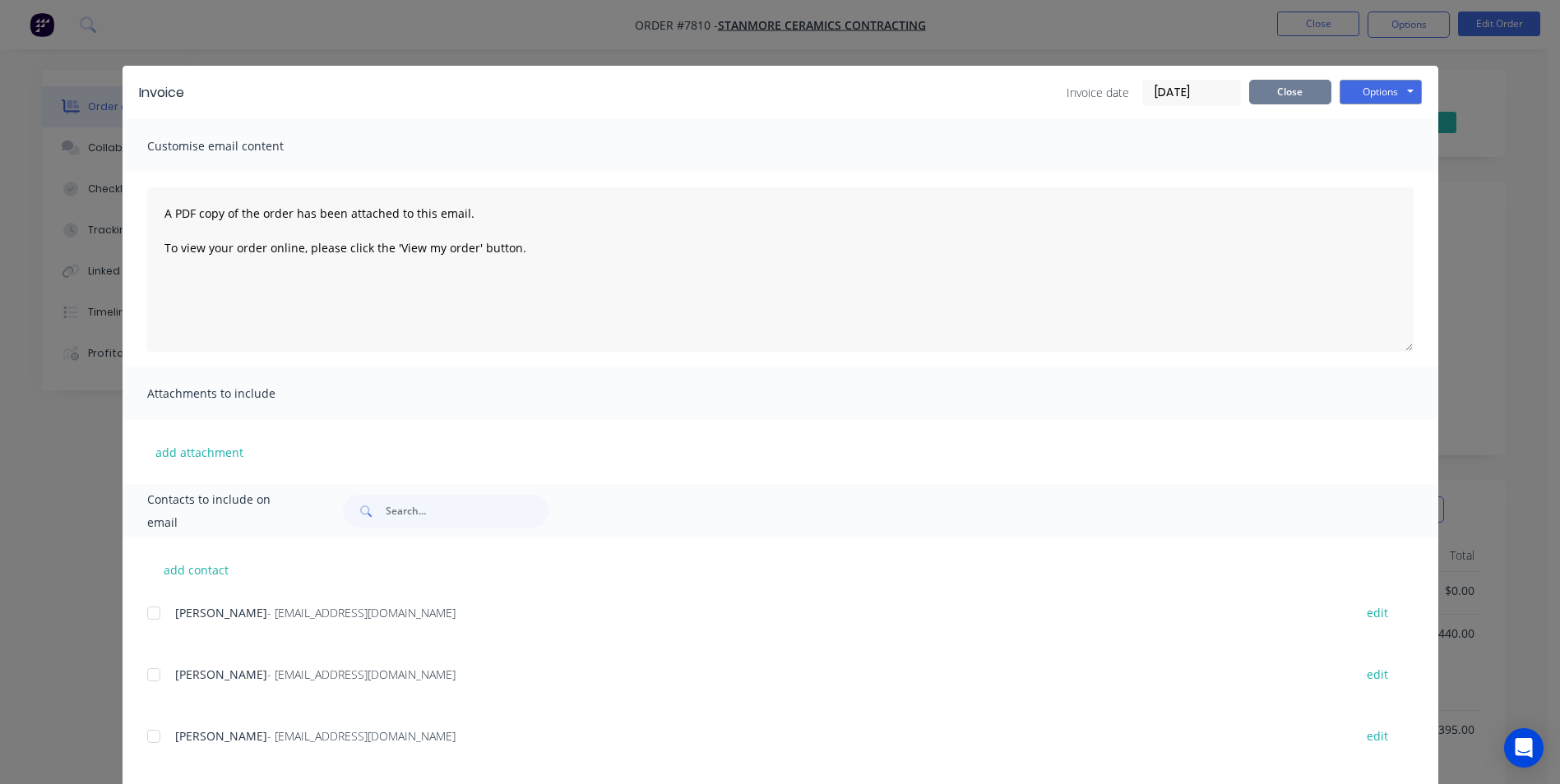
click at [1281, 93] on button "Close" at bounding box center [1290, 92] width 82 height 24
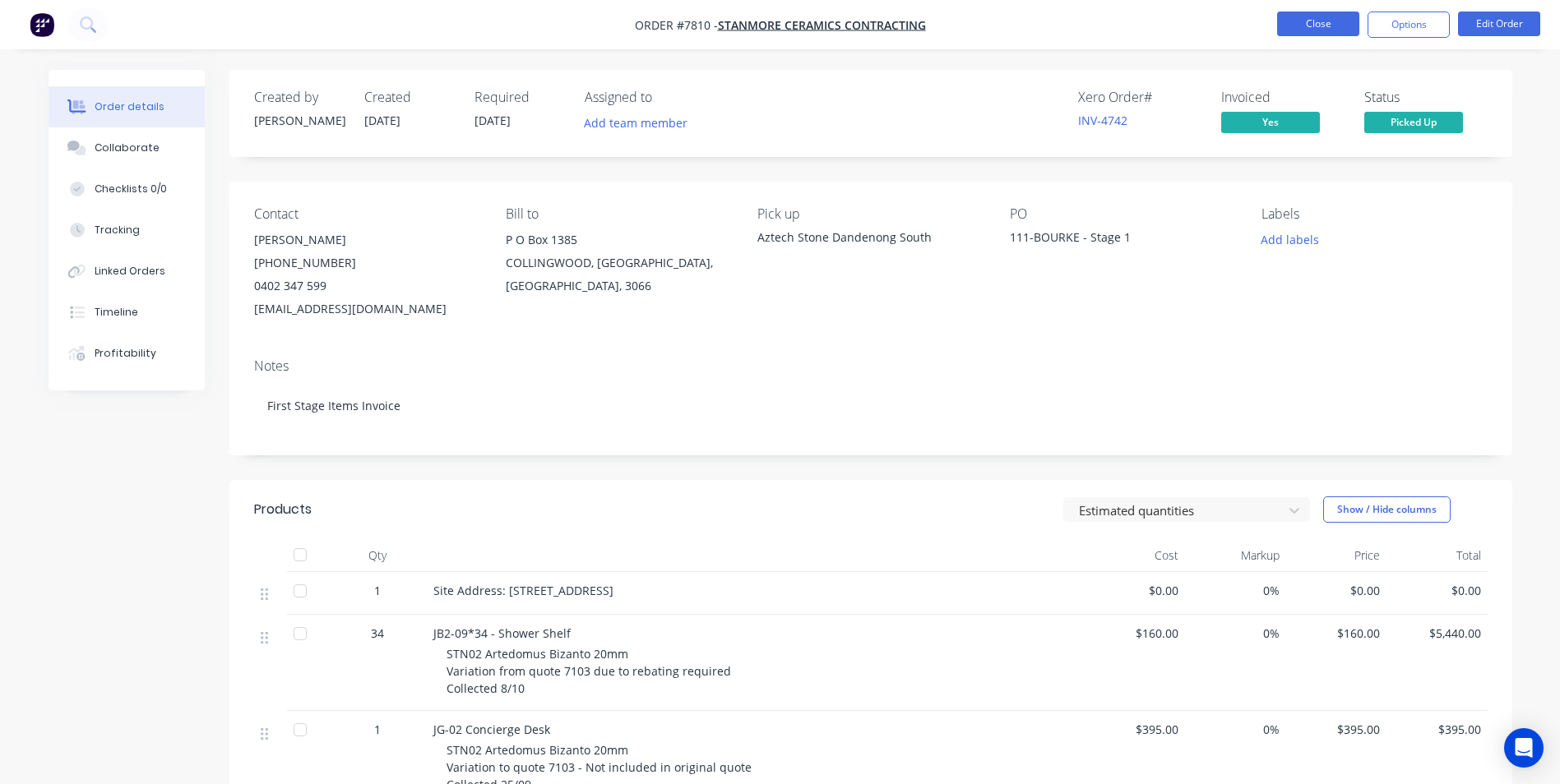
click at [1300, 28] on button "Close" at bounding box center [1318, 23] width 82 height 24
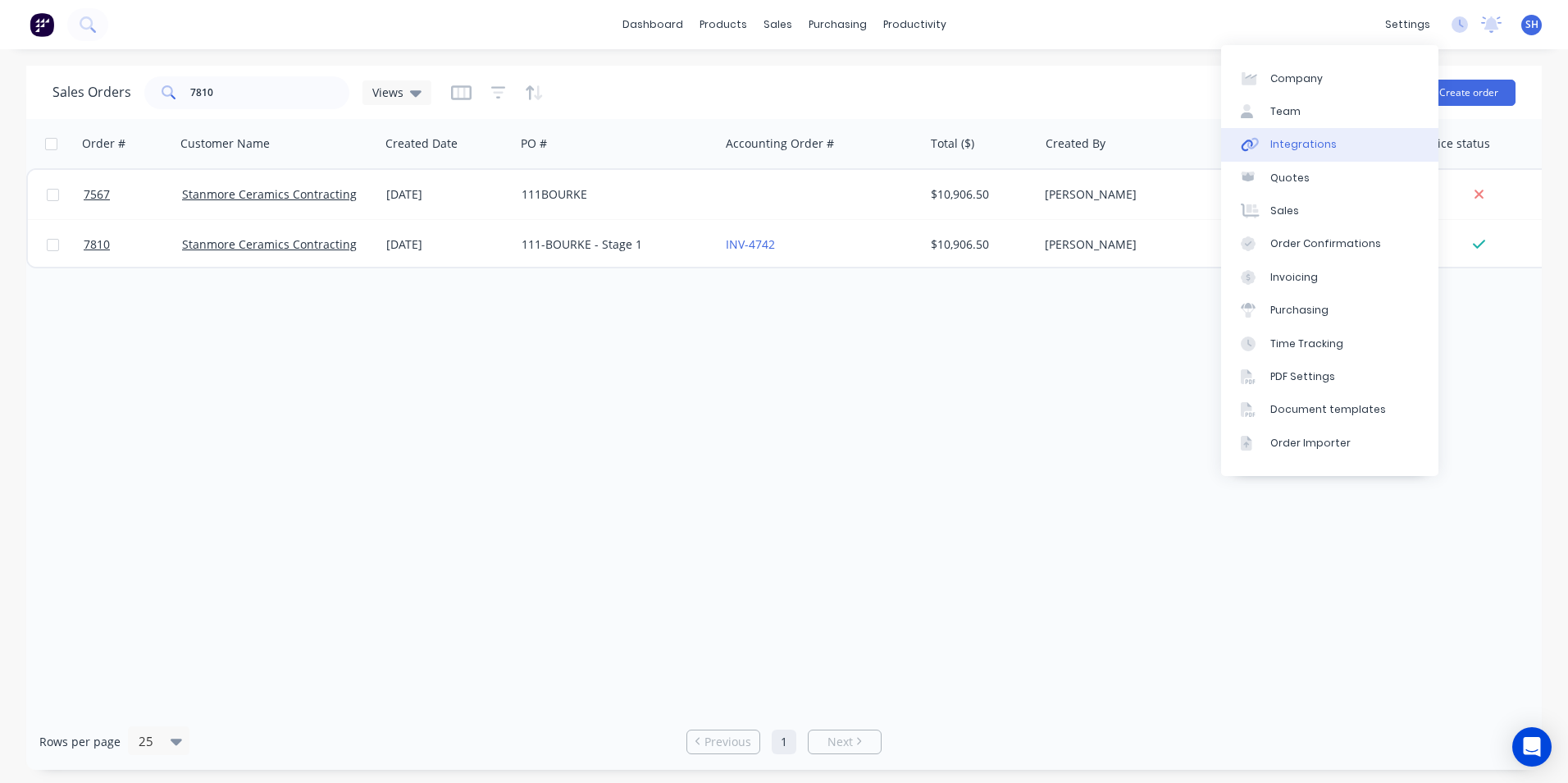
click at [1332, 135] on link "Integrations" at bounding box center [1330, 144] width 217 height 33
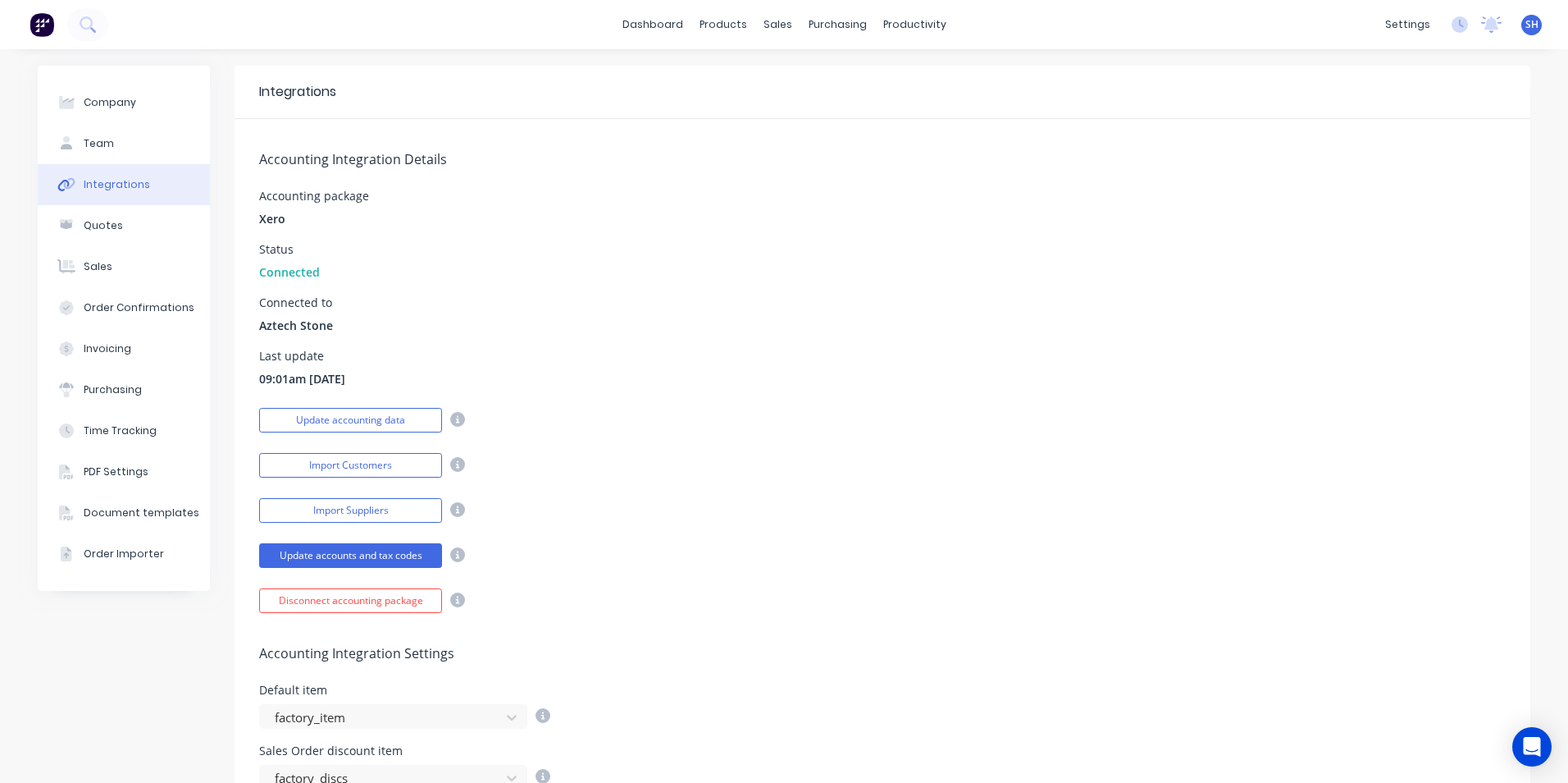
scroll to position [410, 0]
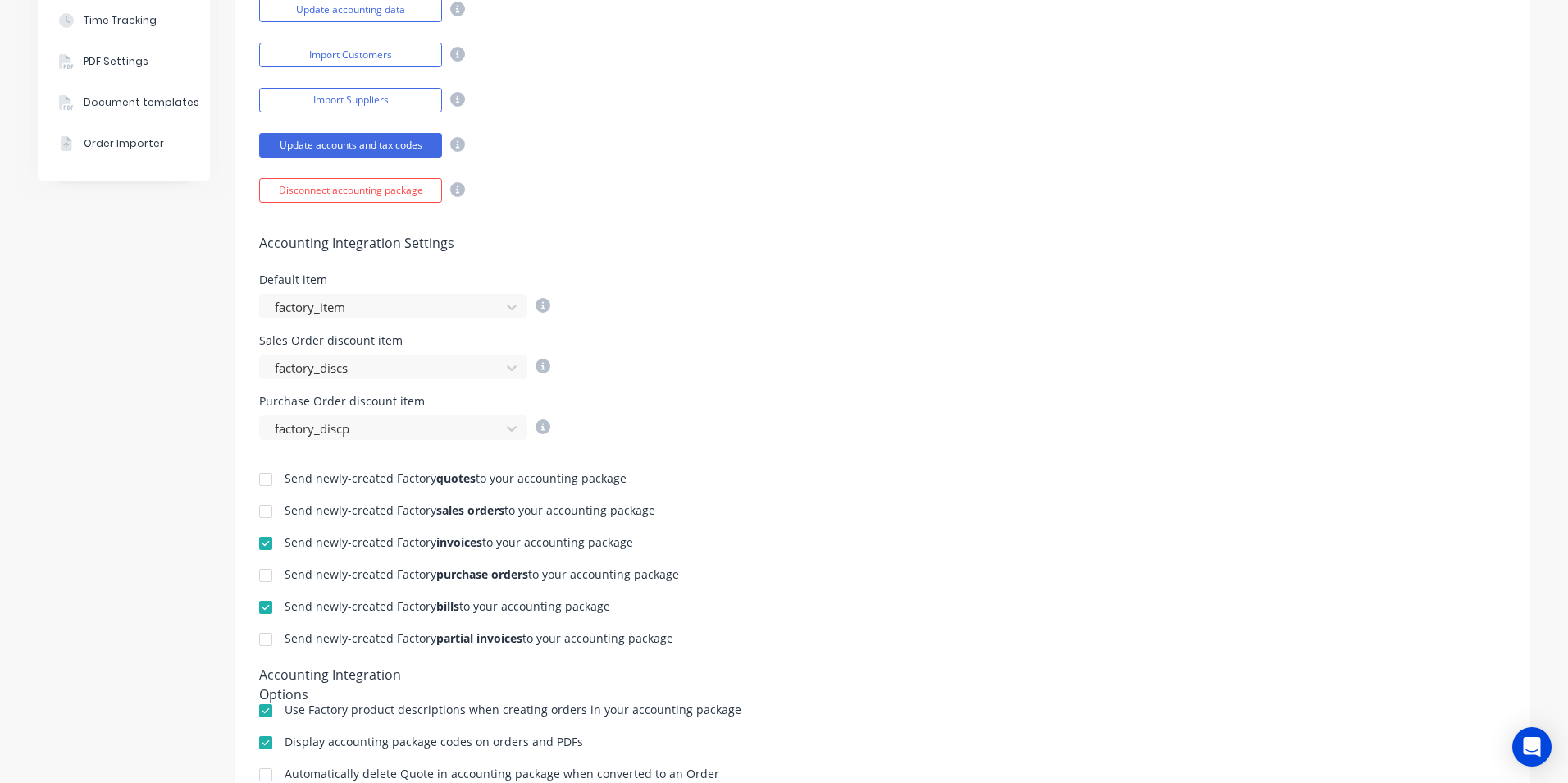
click at [257, 544] on div at bounding box center [266, 543] width 33 height 33
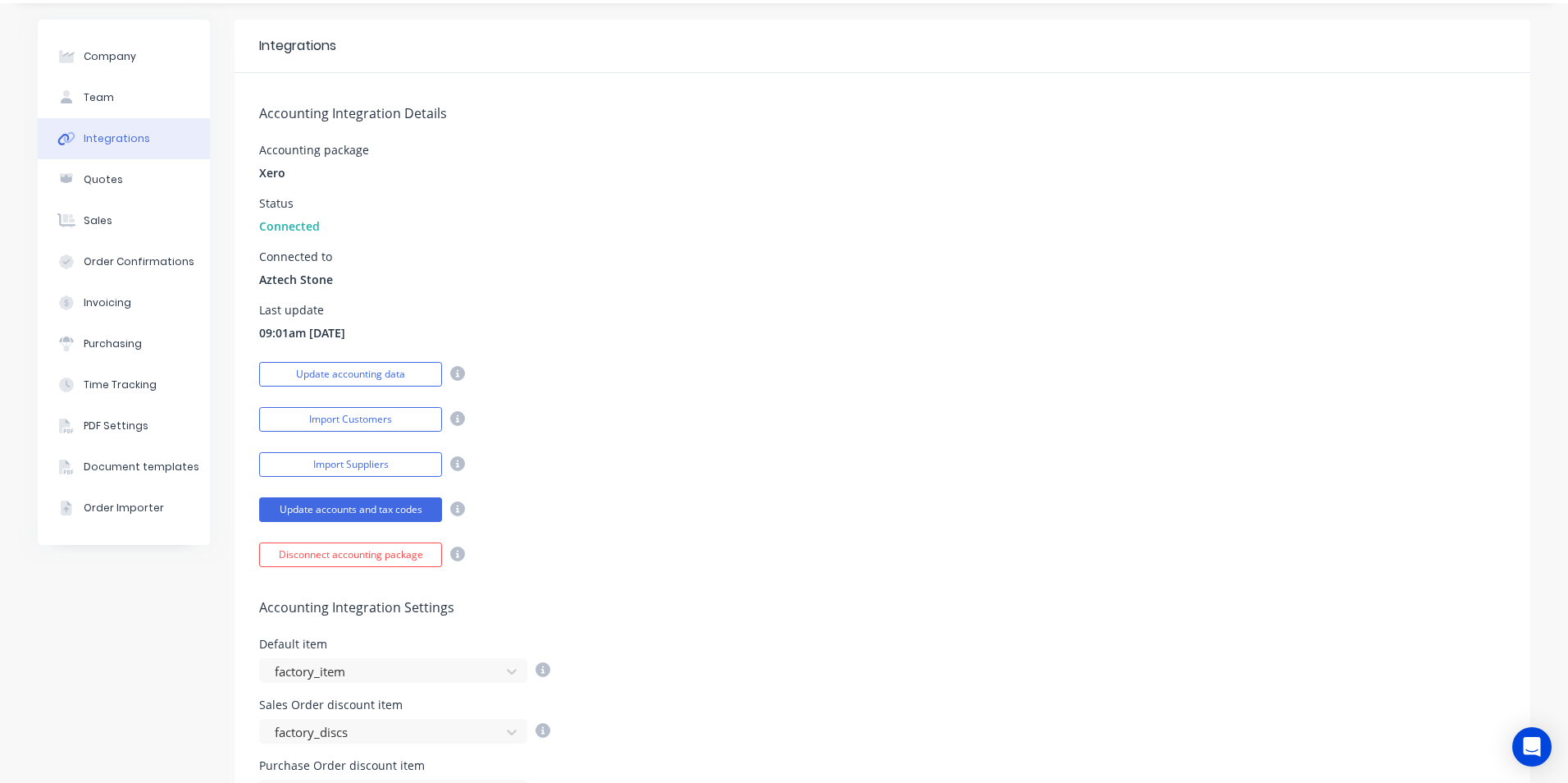
scroll to position [0, 0]
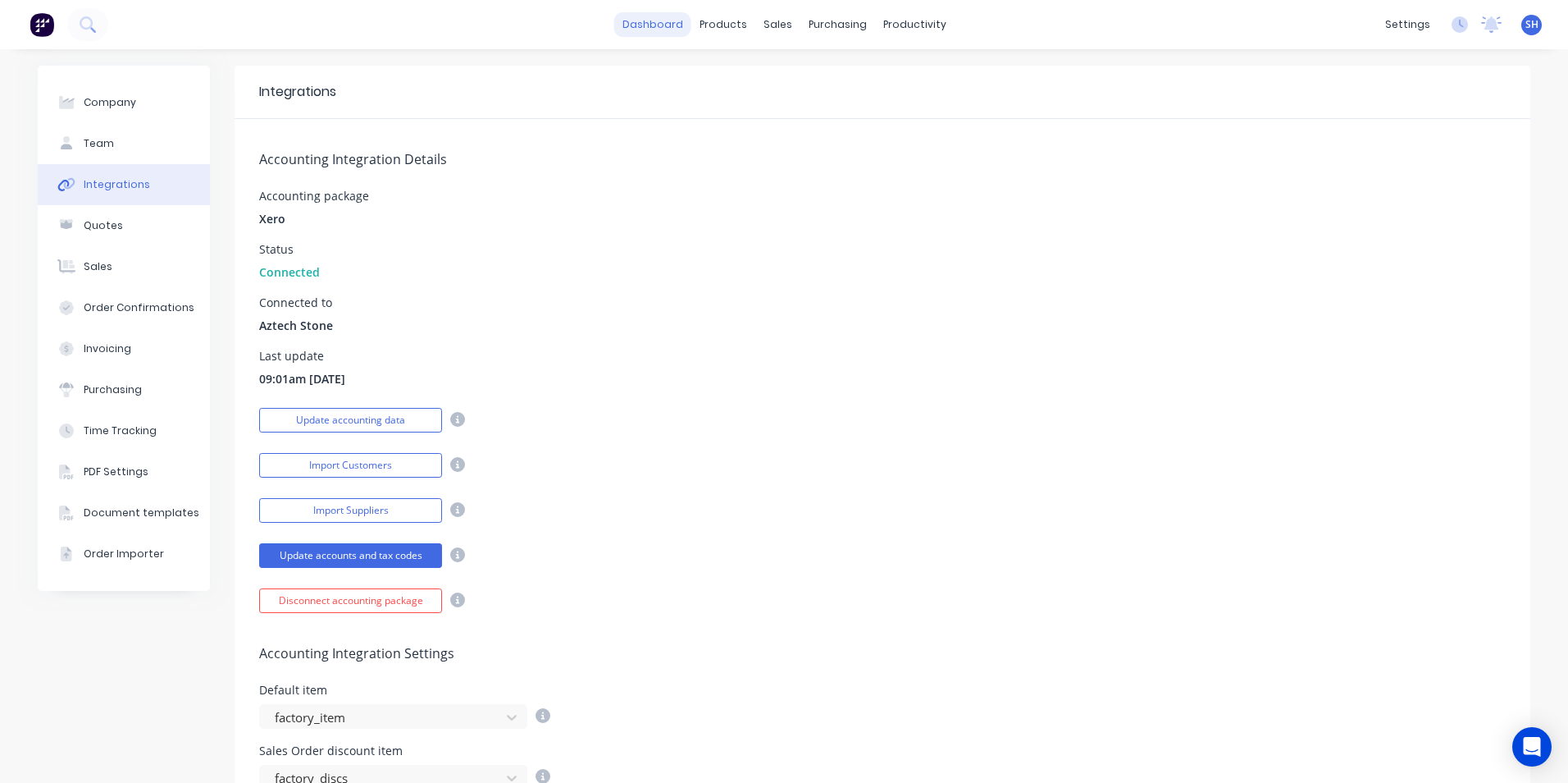
click at [657, 27] on link "dashboard" at bounding box center [652, 24] width 77 height 24
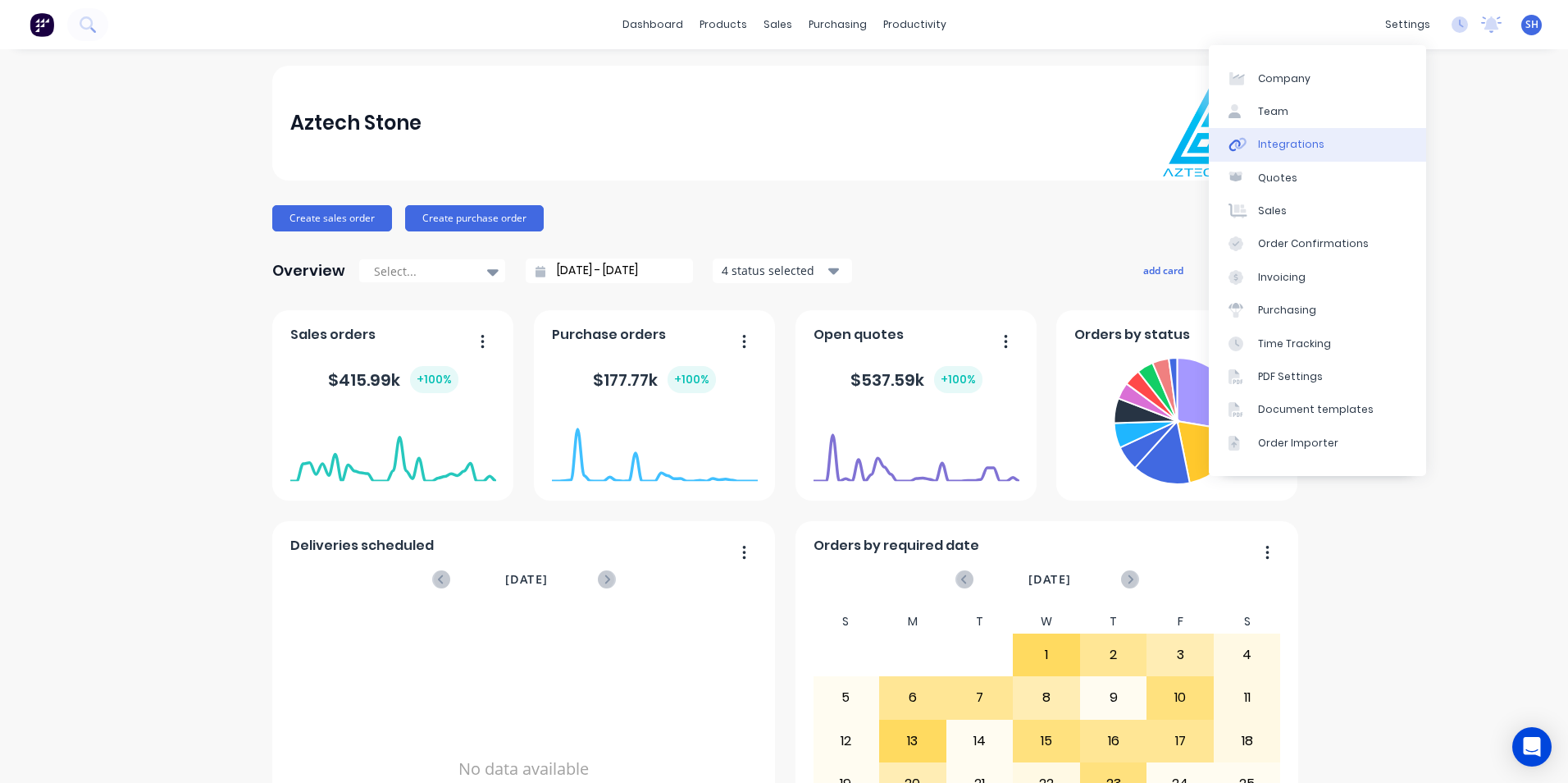
click at [1332, 144] on link "Integrations" at bounding box center [1317, 144] width 217 height 33
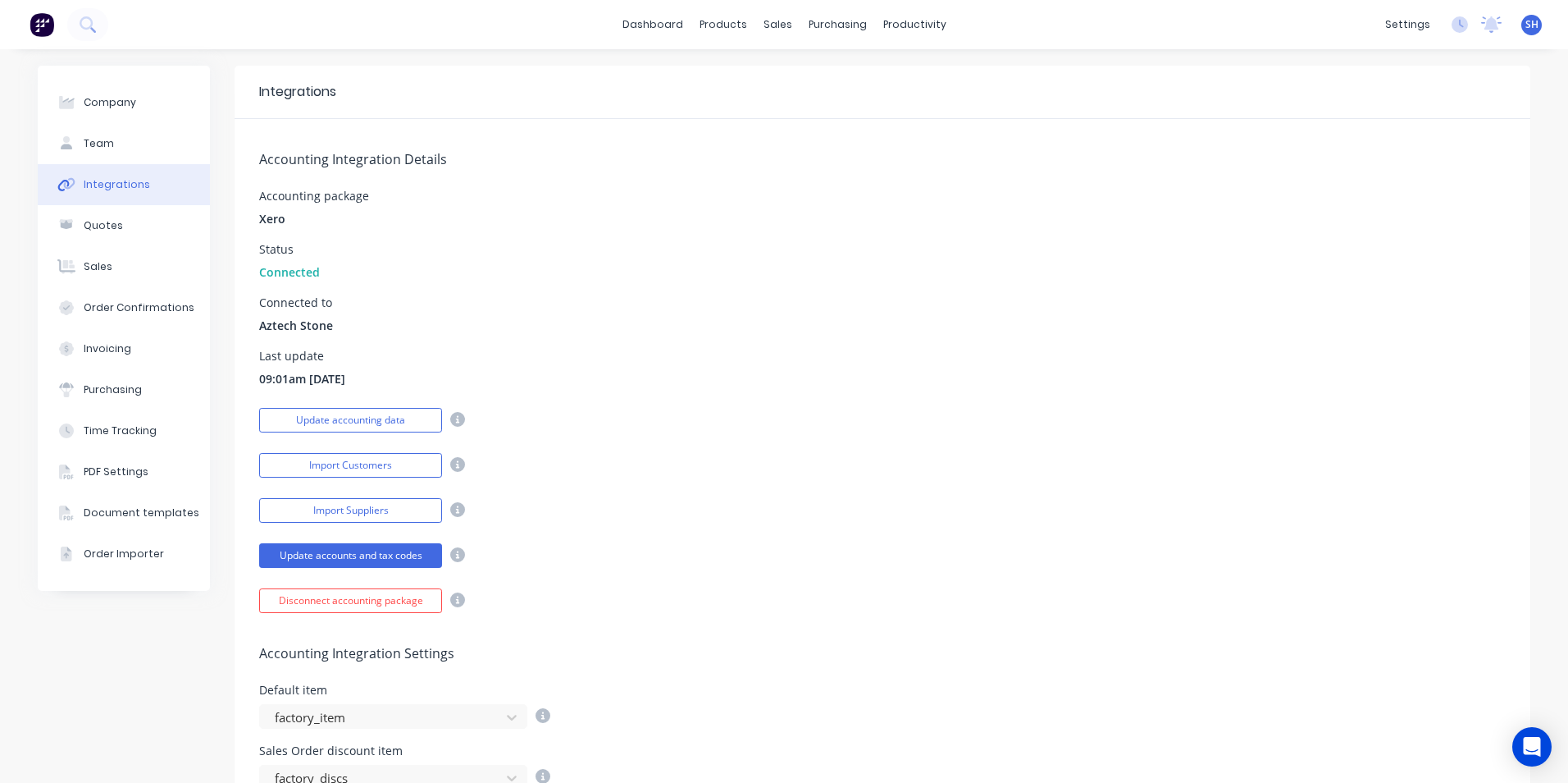
scroll to position [410, 0]
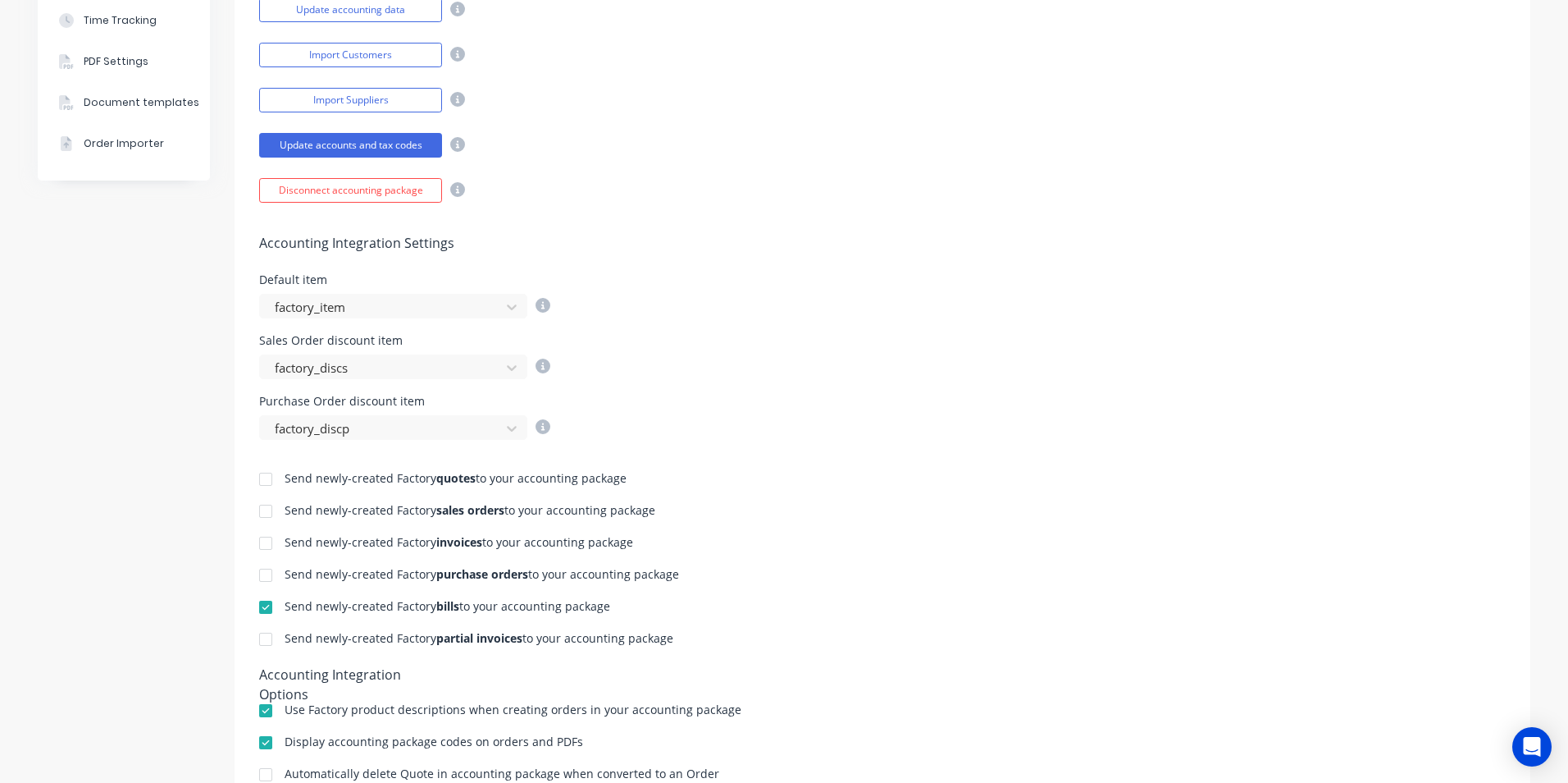
click at [256, 646] on div at bounding box center [266, 640] width 33 height 33
click at [266, 543] on div at bounding box center [266, 543] width 33 height 33
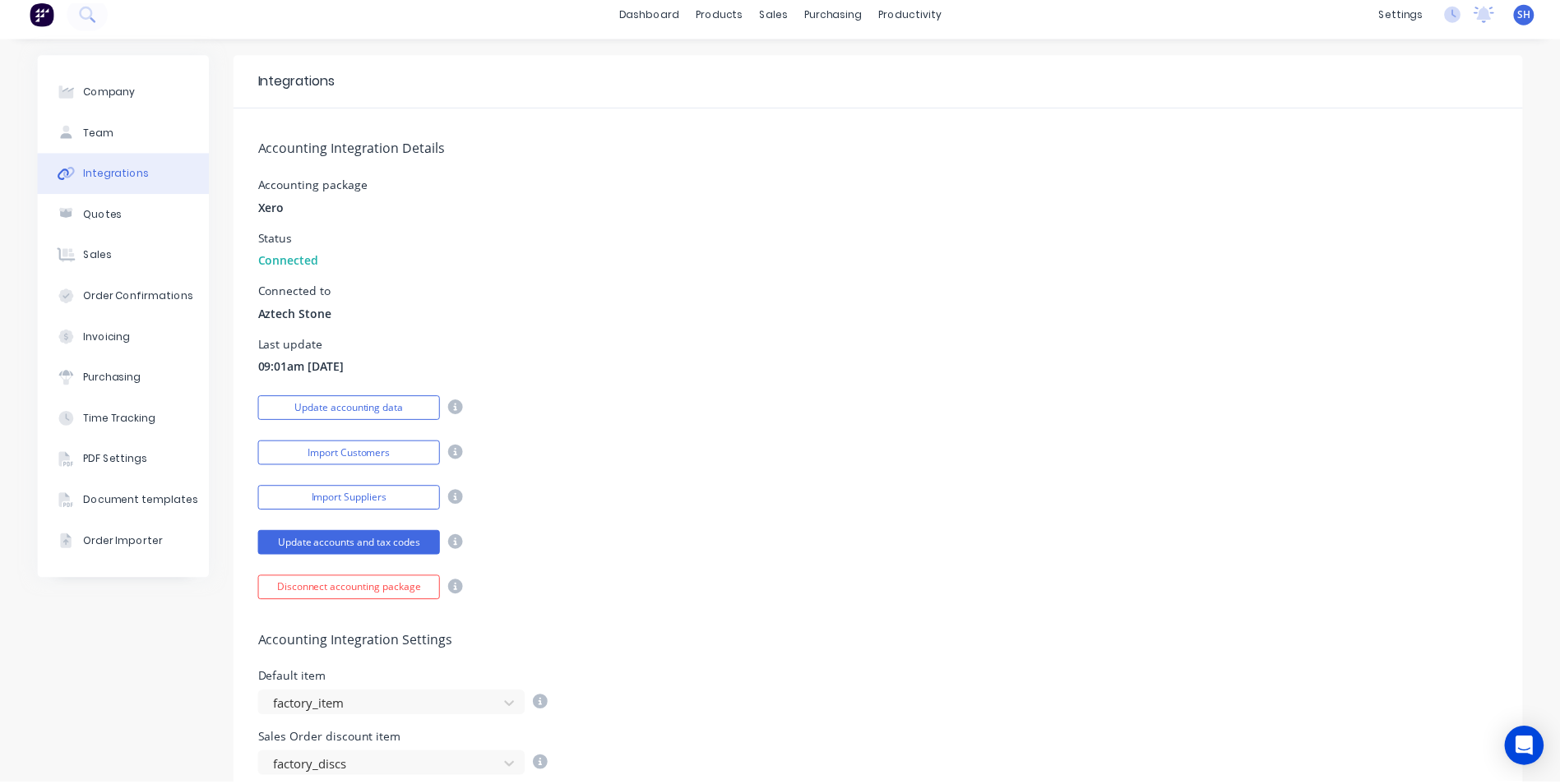
scroll to position [0, 0]
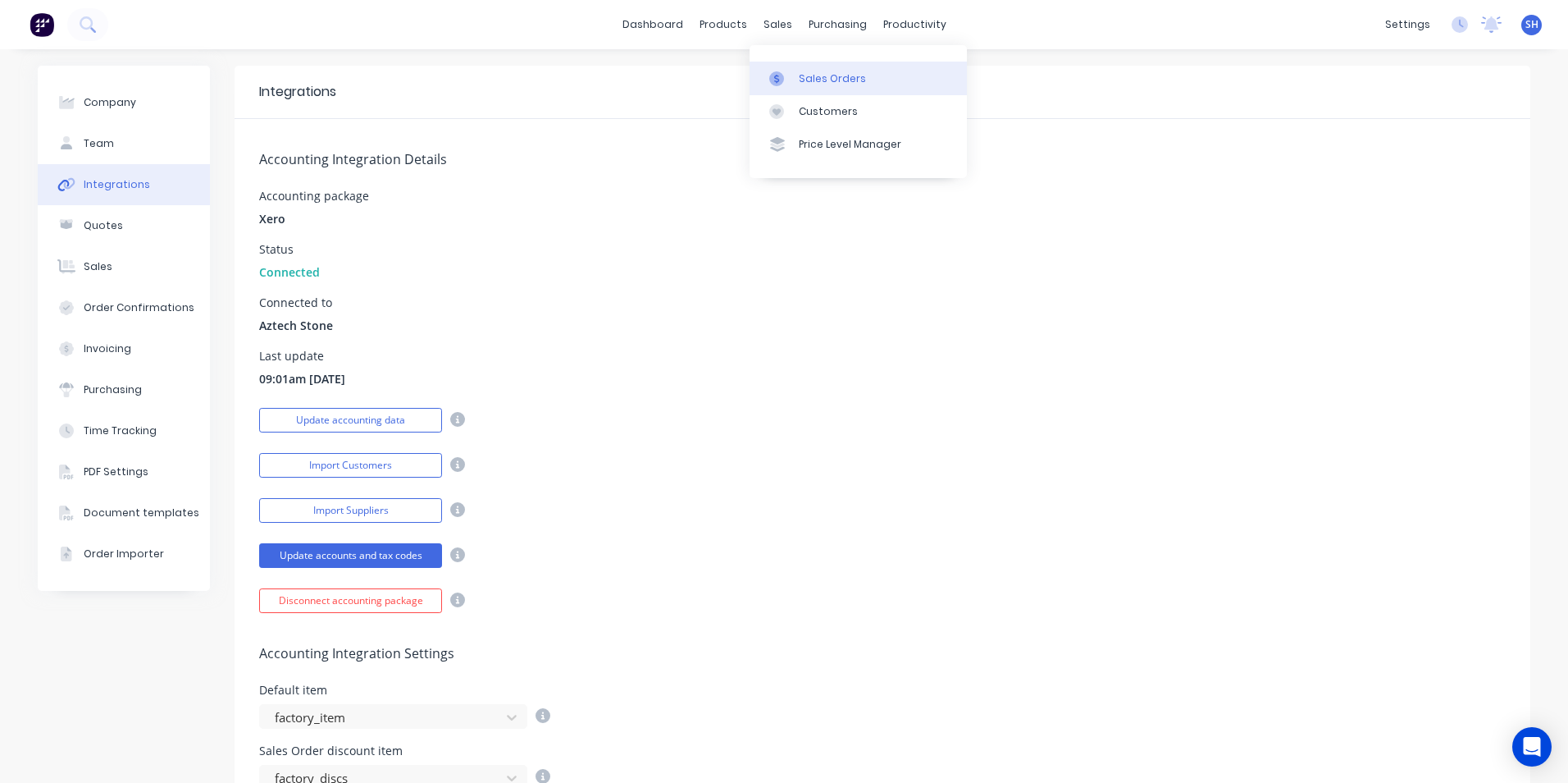
click at [808, 78] on div "Sales Orders" at bounding box center [832, 78] width 67 height 15
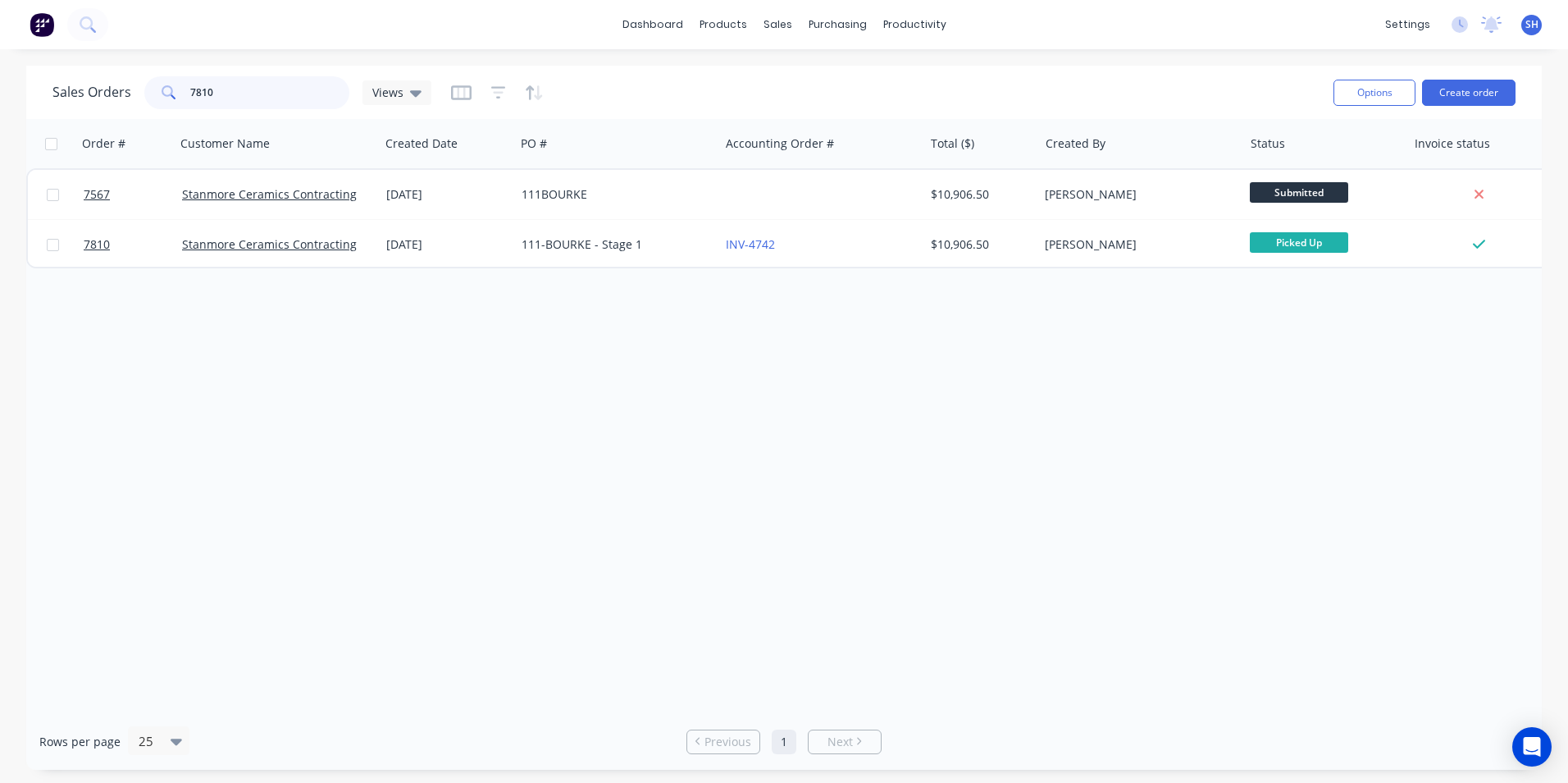
drag, startPoint x: 258, startPoint y: 94, endPoint x: 180, endPoint y: 90, distance: 78.1
click at [180, 90] on div "7810" at bounding box center [246, 93] width 205 height 33
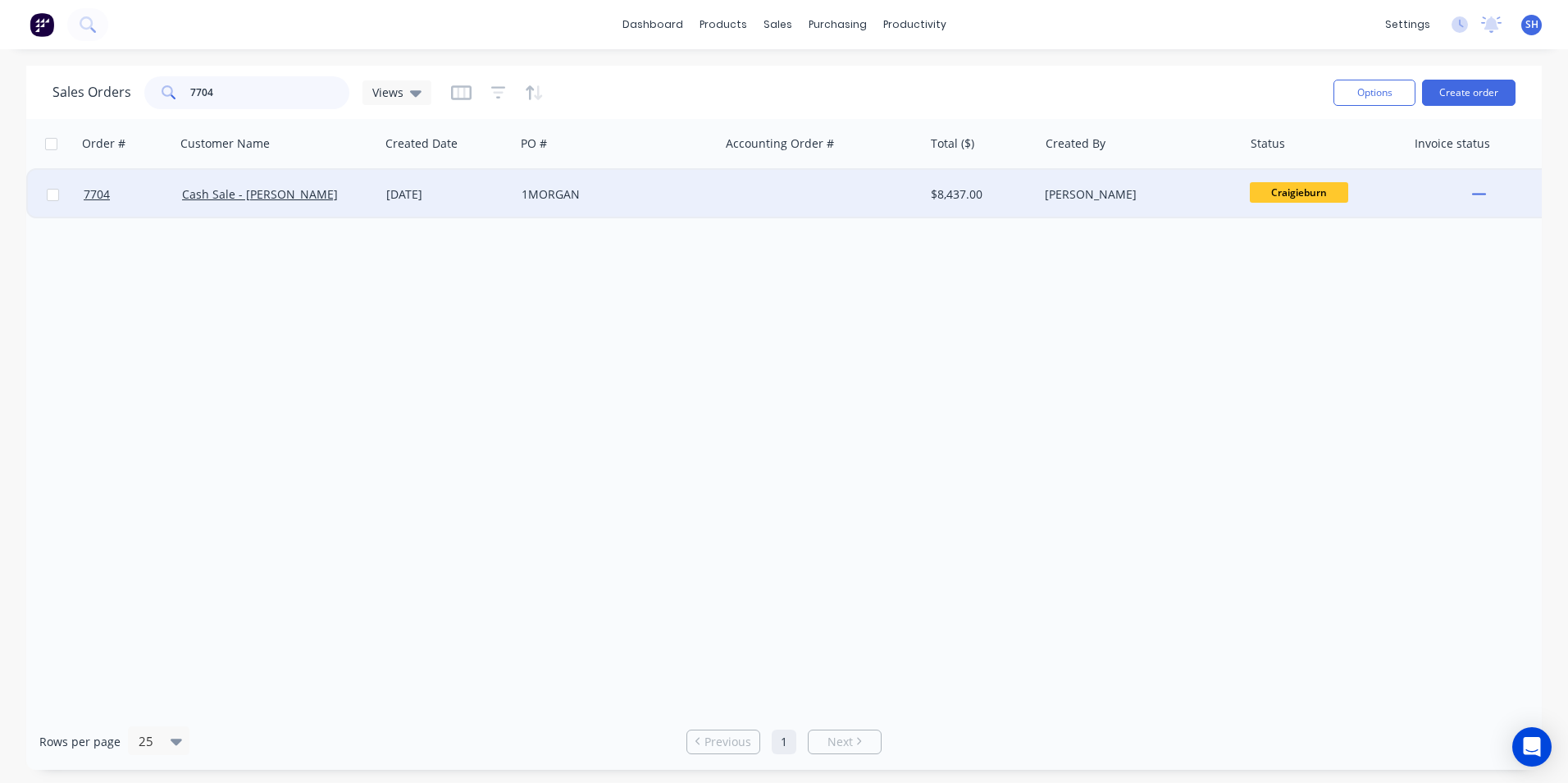
type input "7704"
click at [568, 205] on div "1MORGAN" at bounding box center [617, 194] width 204 height 50
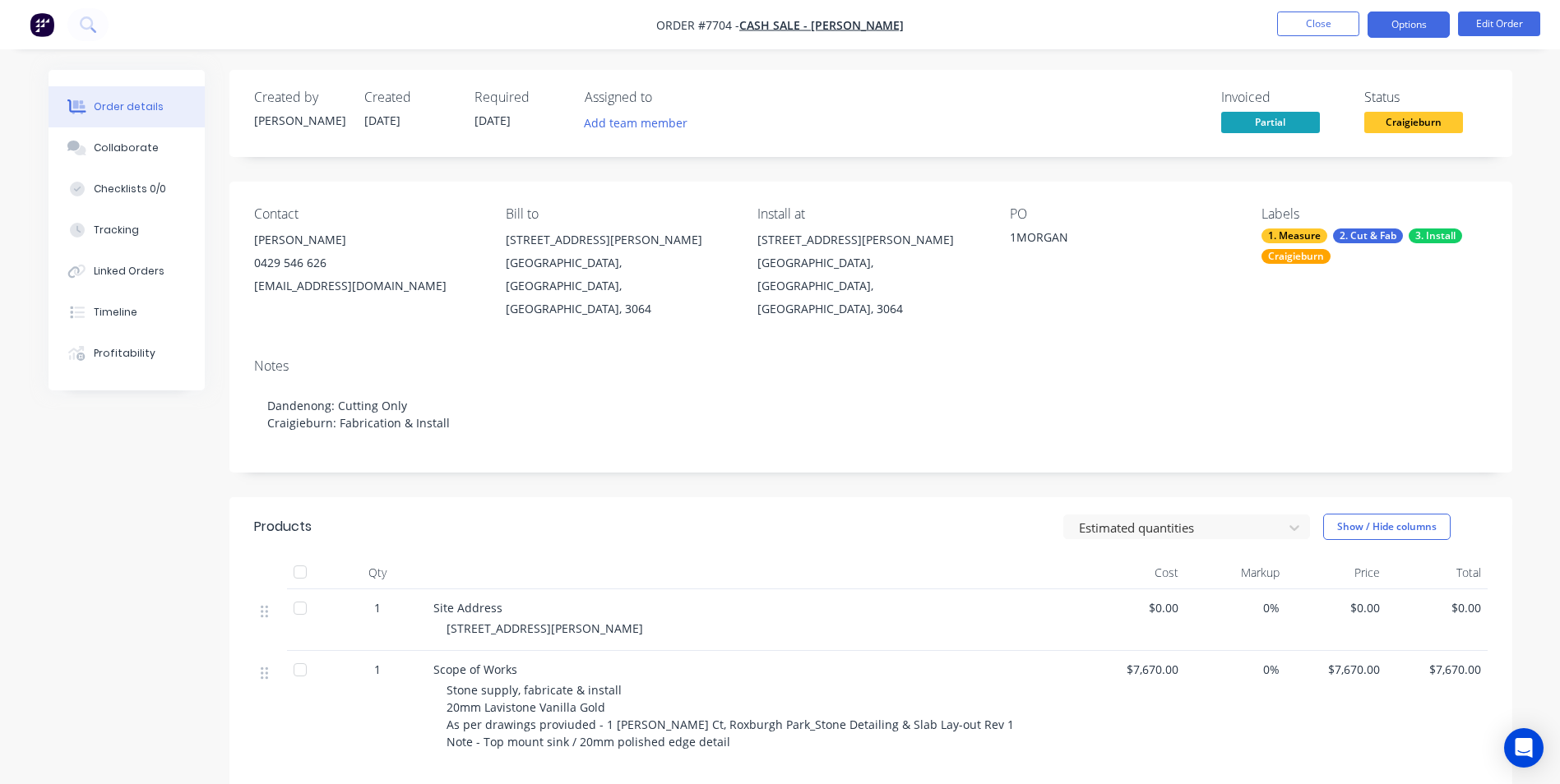
click at [1396, 30] on button "Options" at bounding box center [1408, 24] width 82 height 26
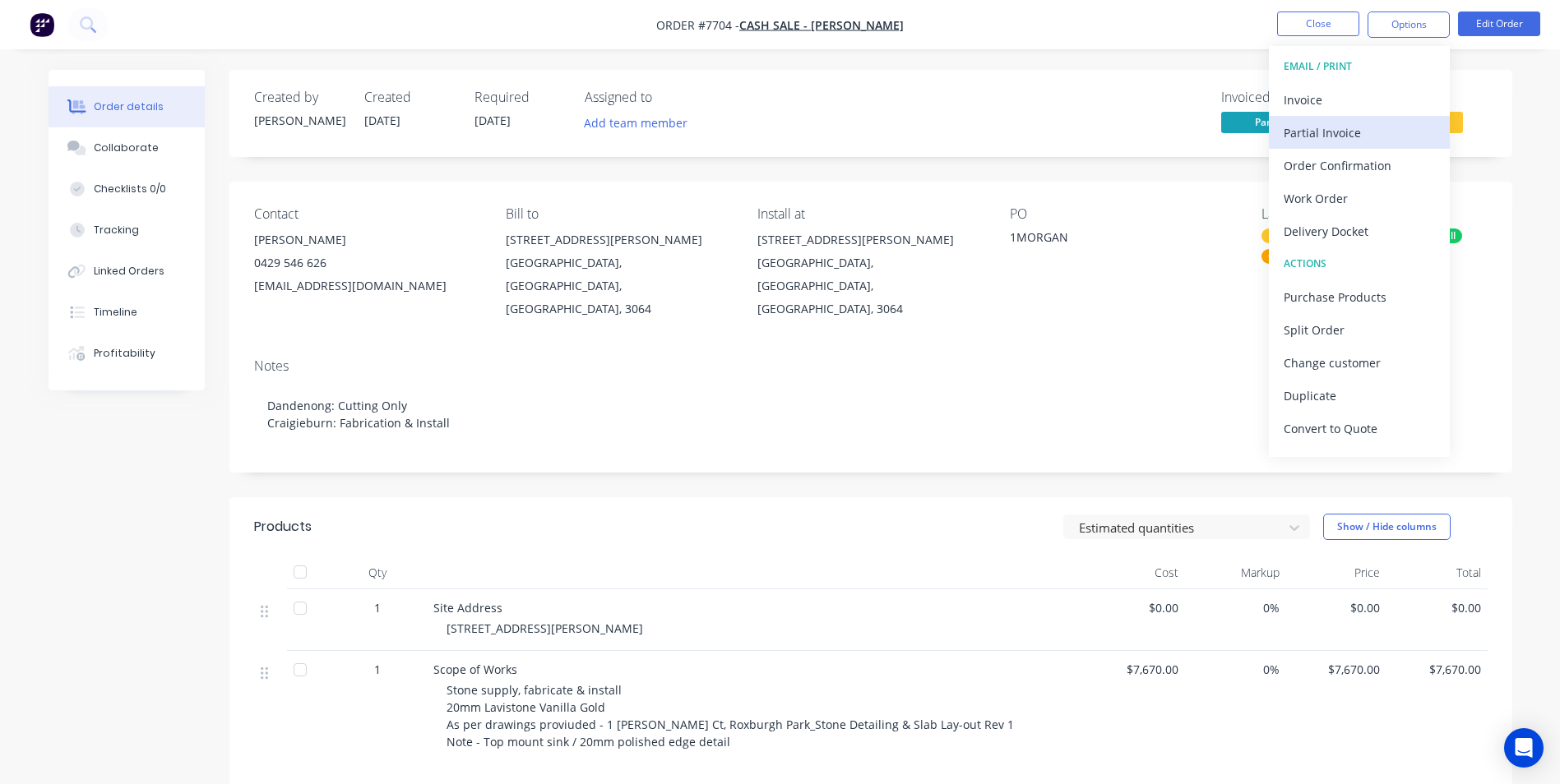
click at [1372, 127] on div "Partial Invoice" at bounding box center [1358, 133] width 151 height 23
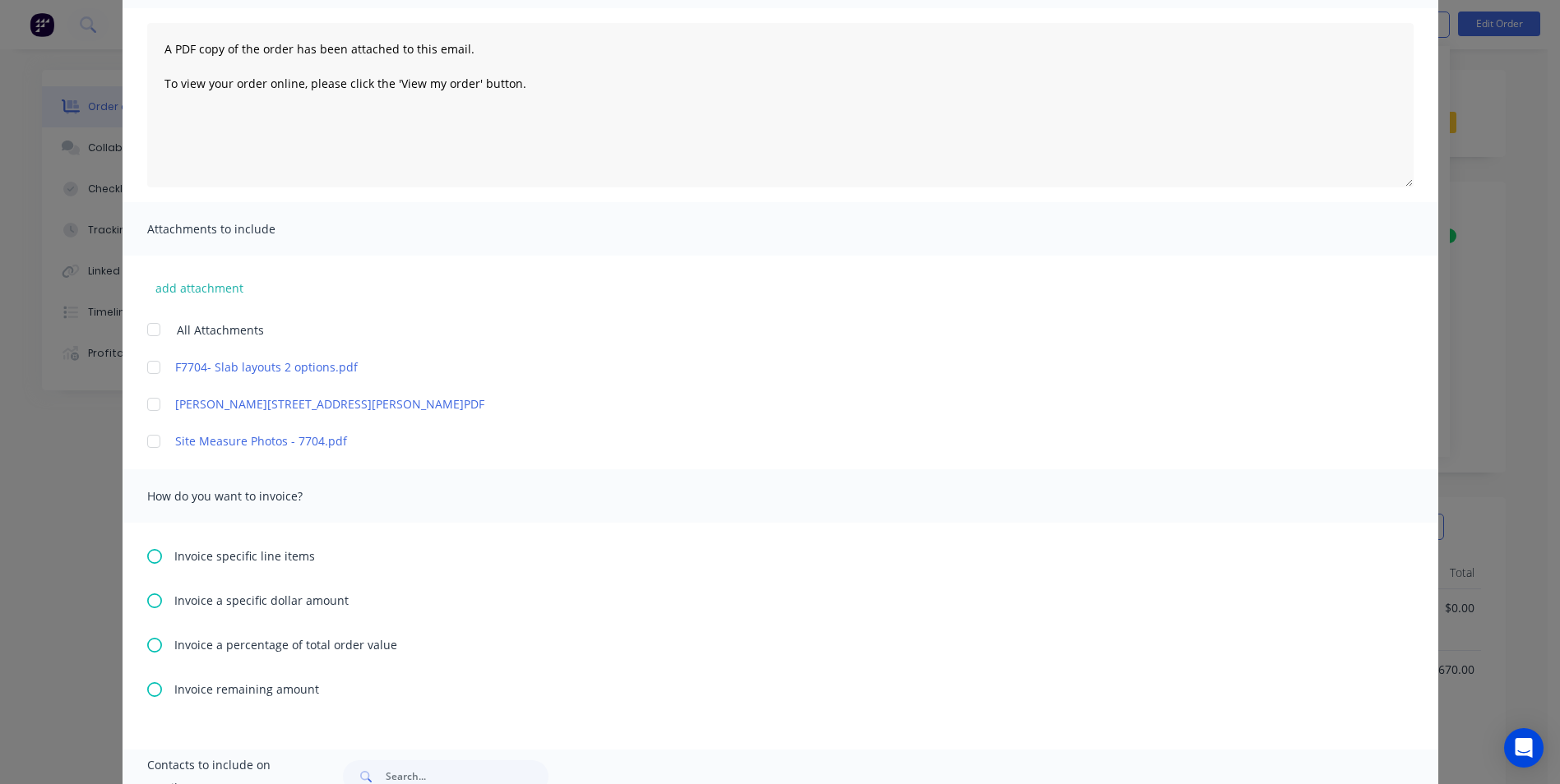
scroll to position [247, 0]
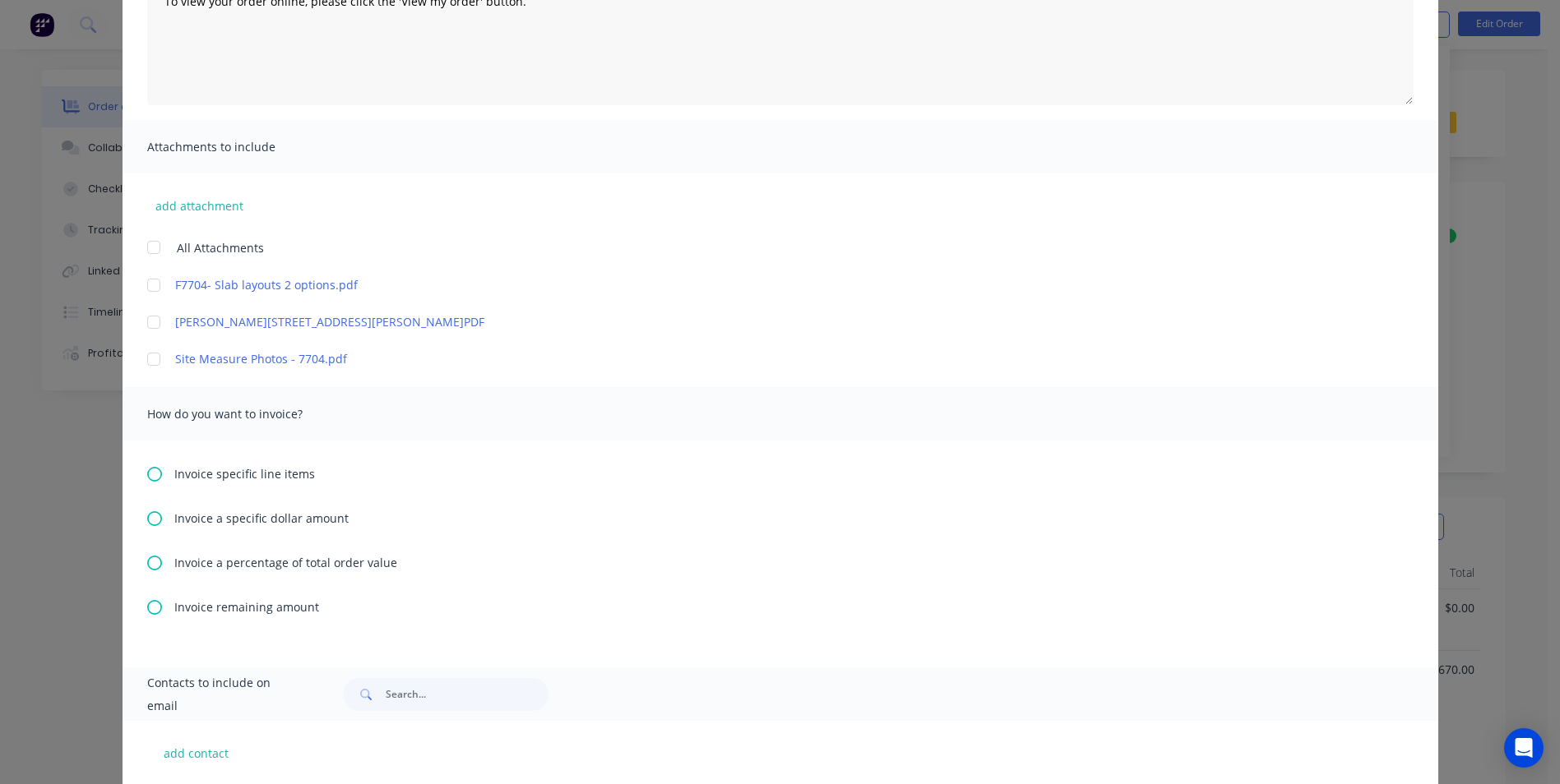
click at [154, 568] on icon at bounding box center [154, 563] width 15 height 15
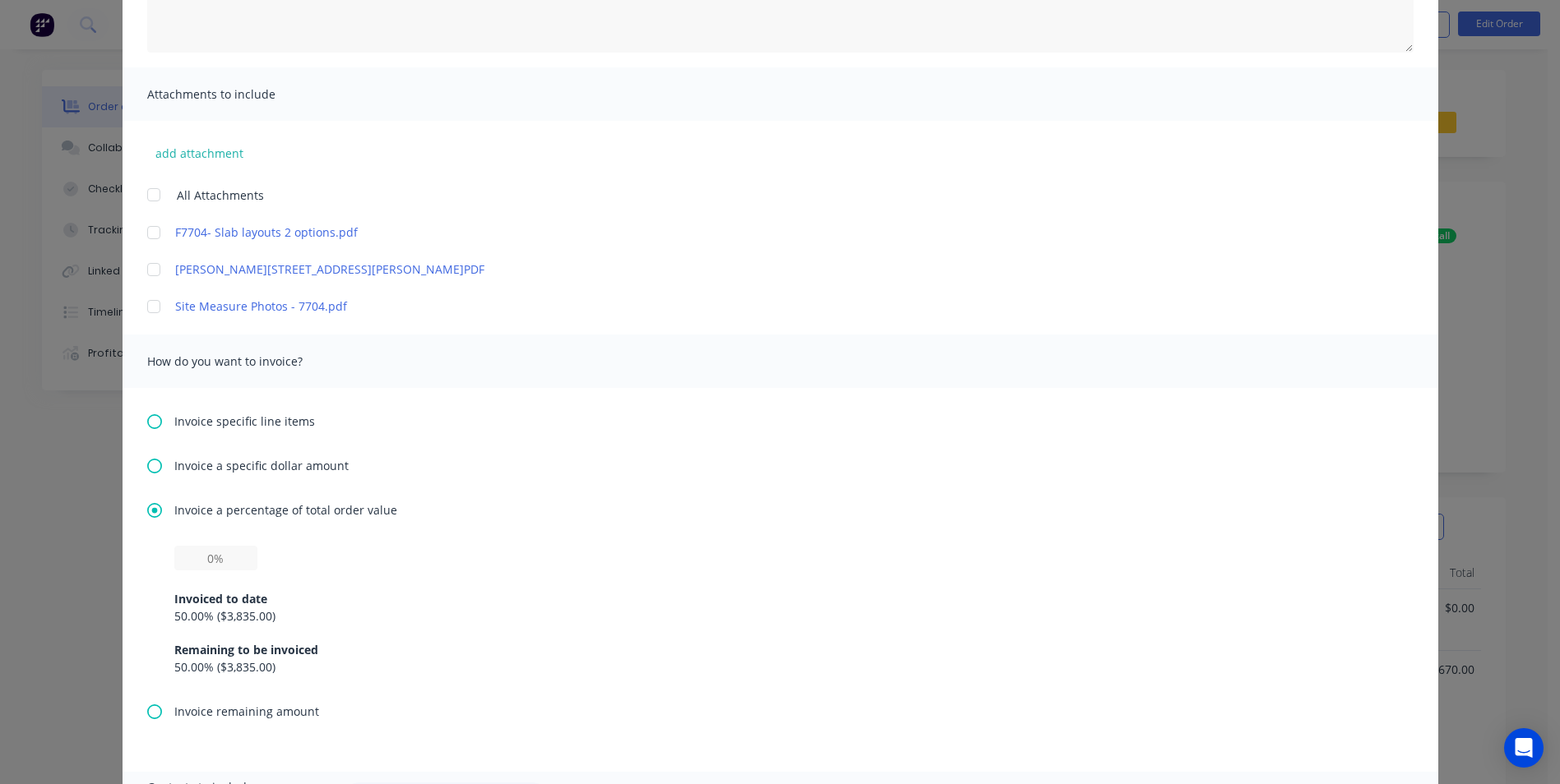
scroll to position [329, 0]
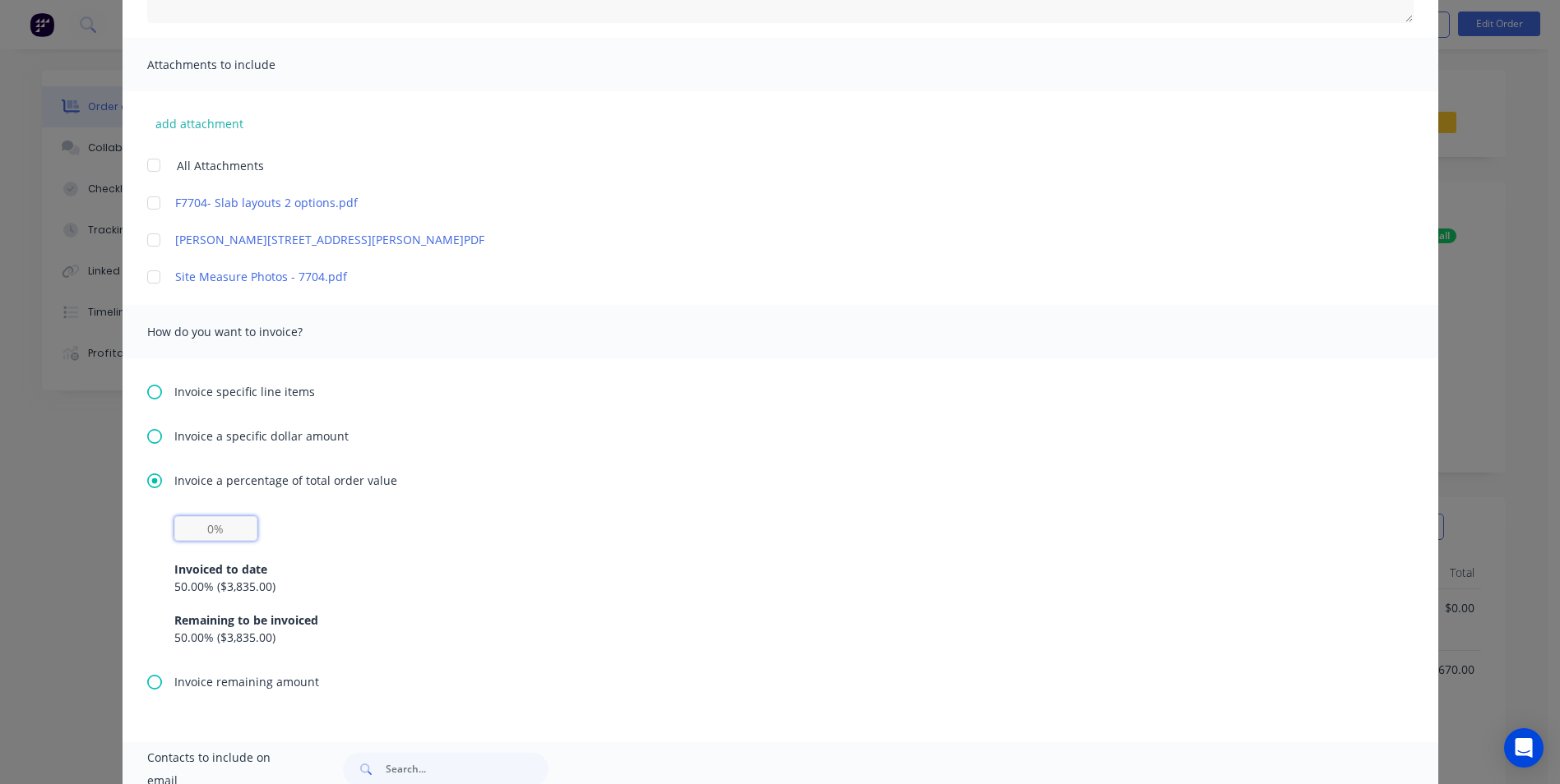
click at [214, 534] on input "text" at bounding box center [216, 528] width 83 height 24
type input "50%"
click at [516, 560] on div "Invoiced to date 50.00 % ( $3,835.00 ) Remaining to be invoiced 50.00 % ( $3,83…" at bounding box center [780, 593] width 1212 height 105
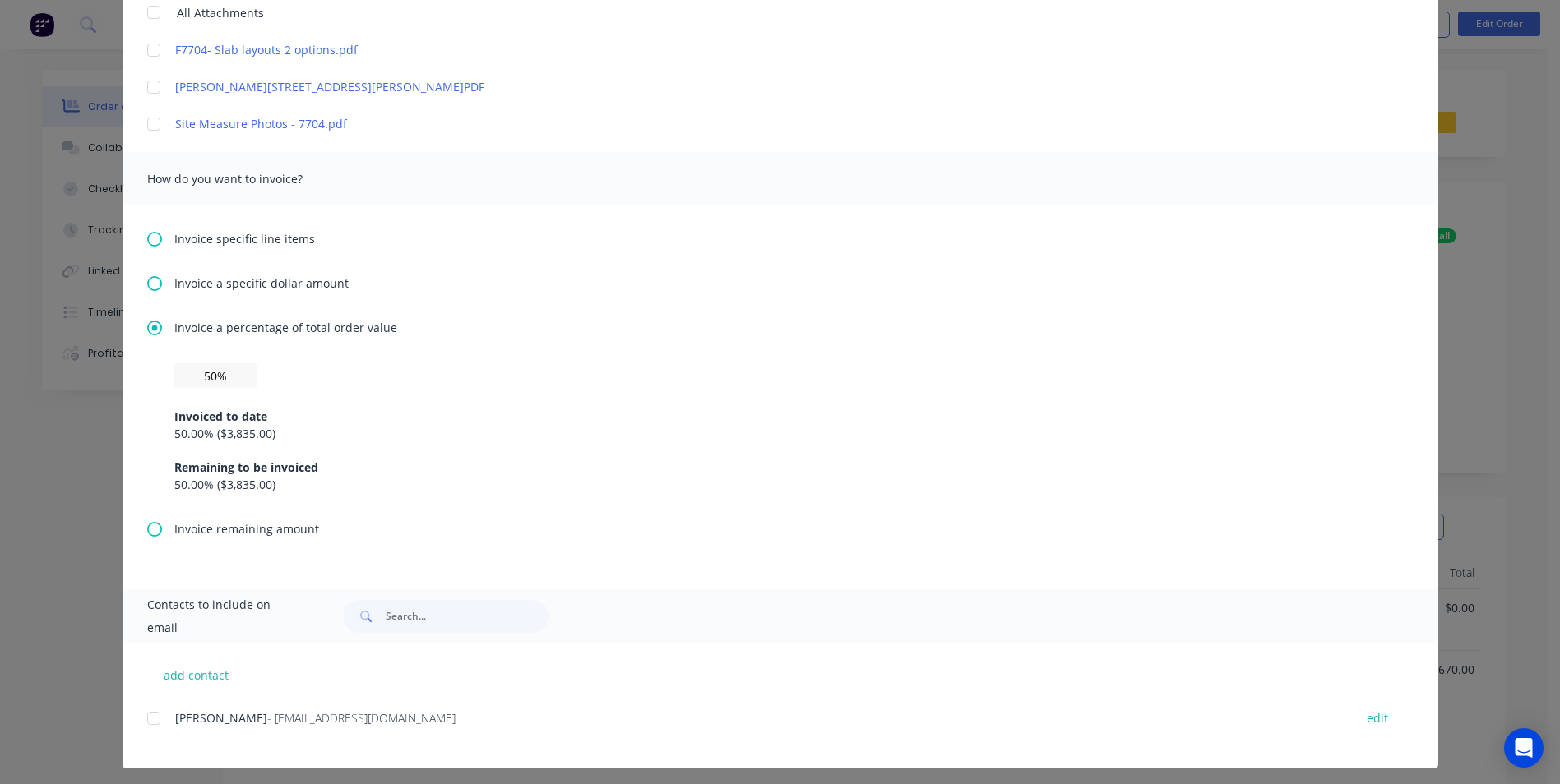
scroll to position [489, 0]
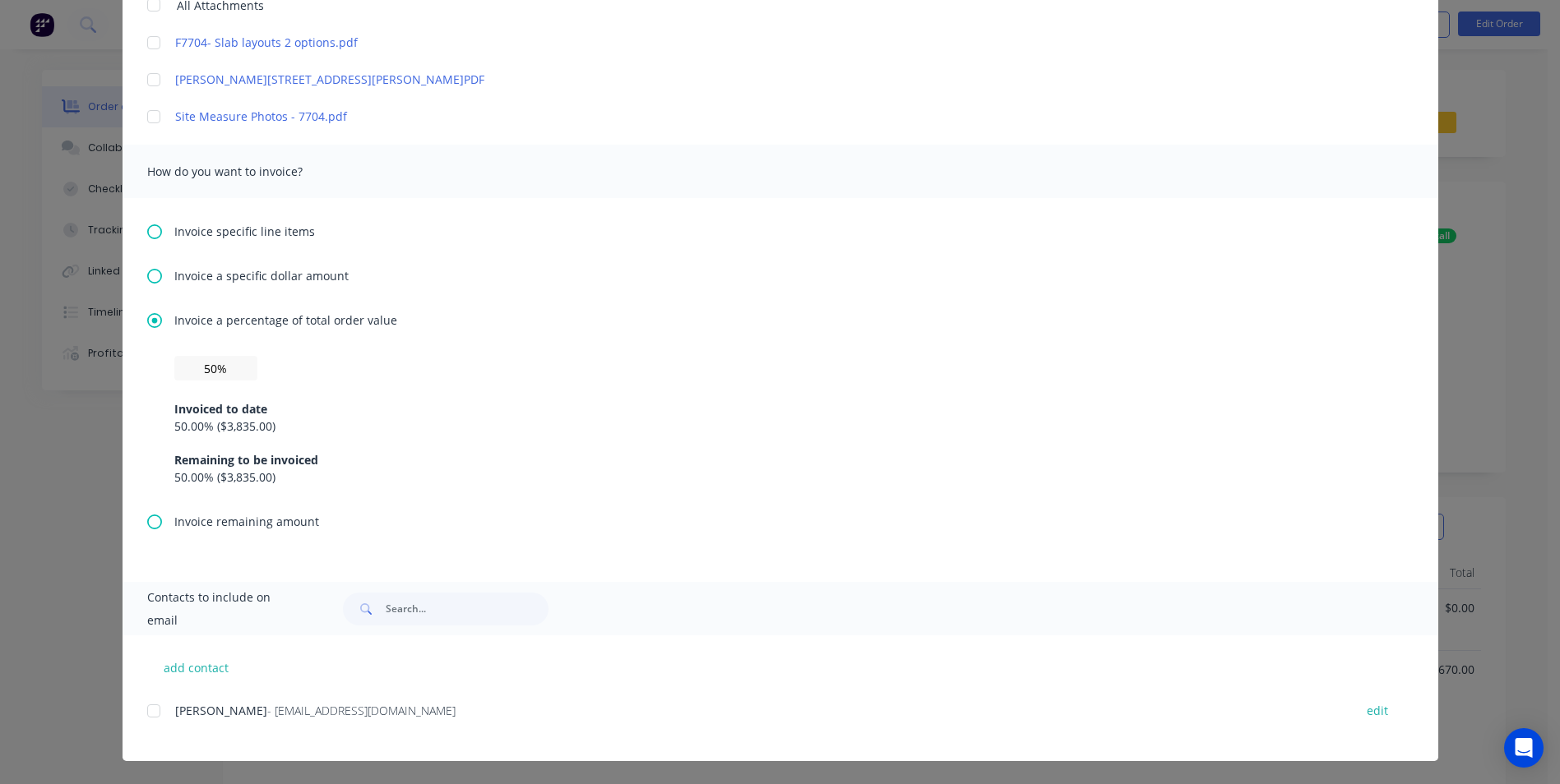
click at [149, 520] on icon at bounding box center [154, 522] width 15 height 15
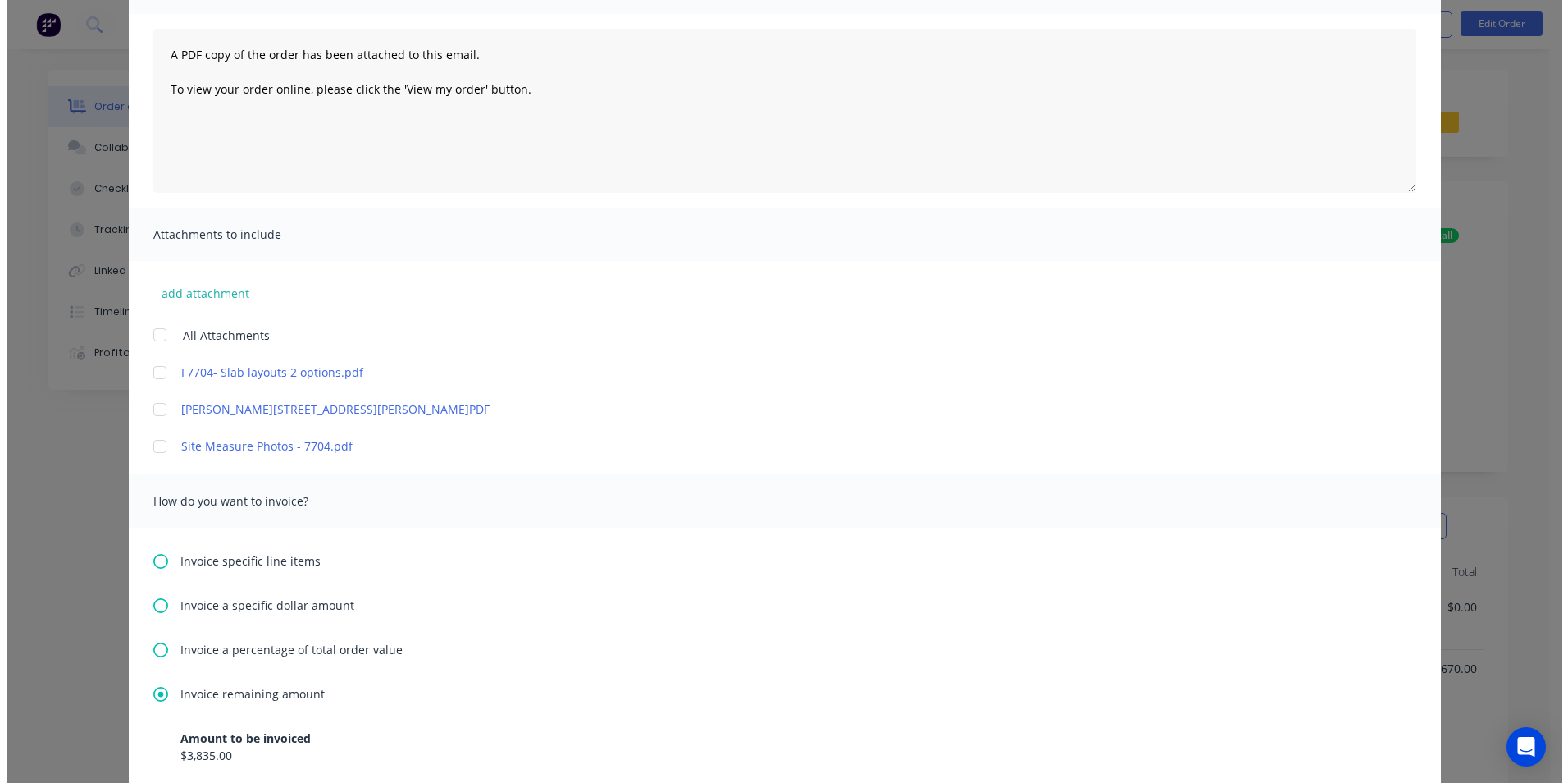
scroll to position [0, 0]
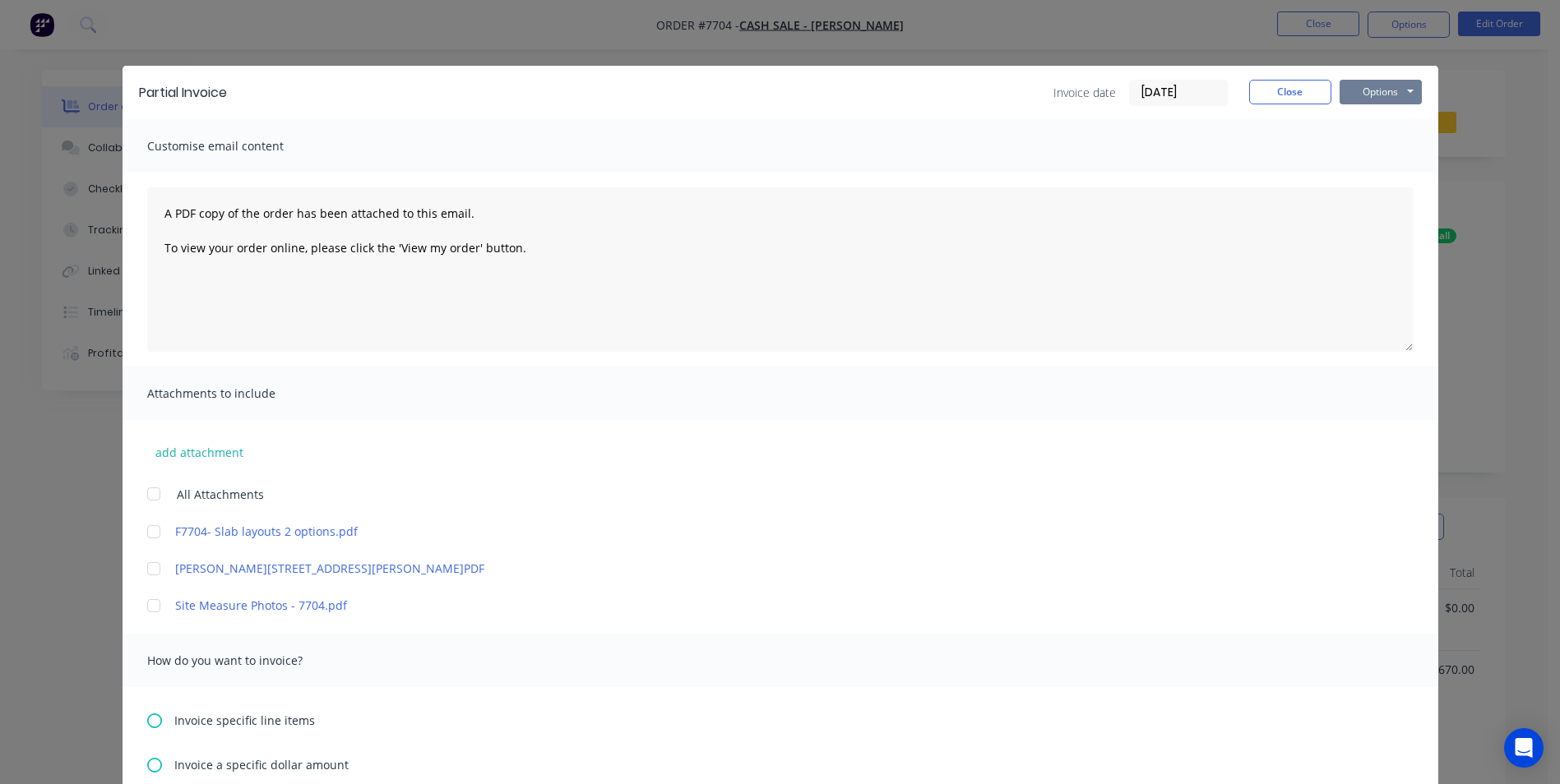
click at [1407, 90] on button "Options" at bounding box center [1380, 92] width 82 height 24
click at [1372, 146] on button "Print" at bounding box center [1392, 148] width 105 height 27
click at [1278, 95] on button "Close" at bounding box center [1290, 92] width 82 height 24
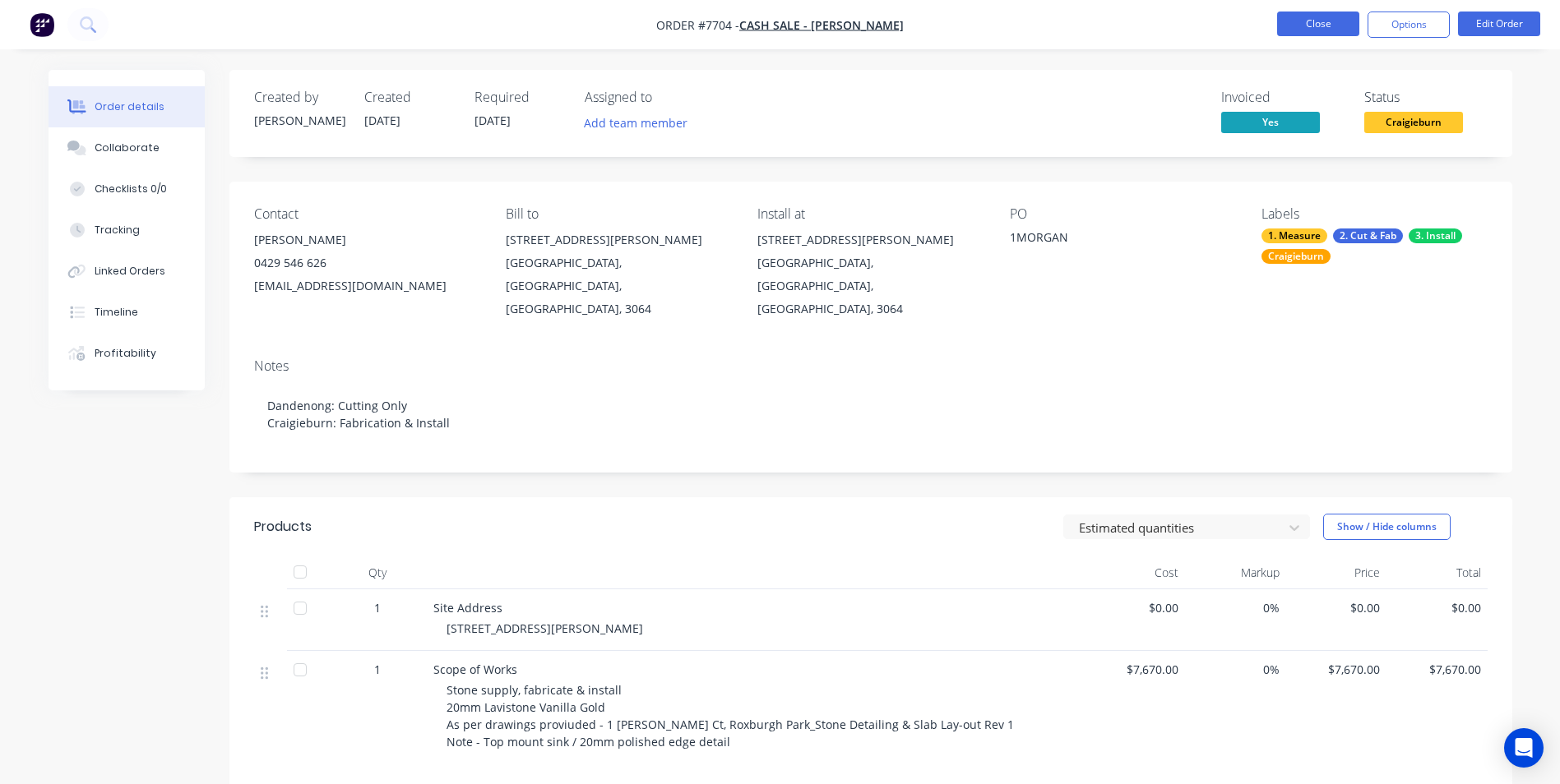
click at [1335, 32] on button "Close" at bounding box center [1318, 23] width 82 height 24
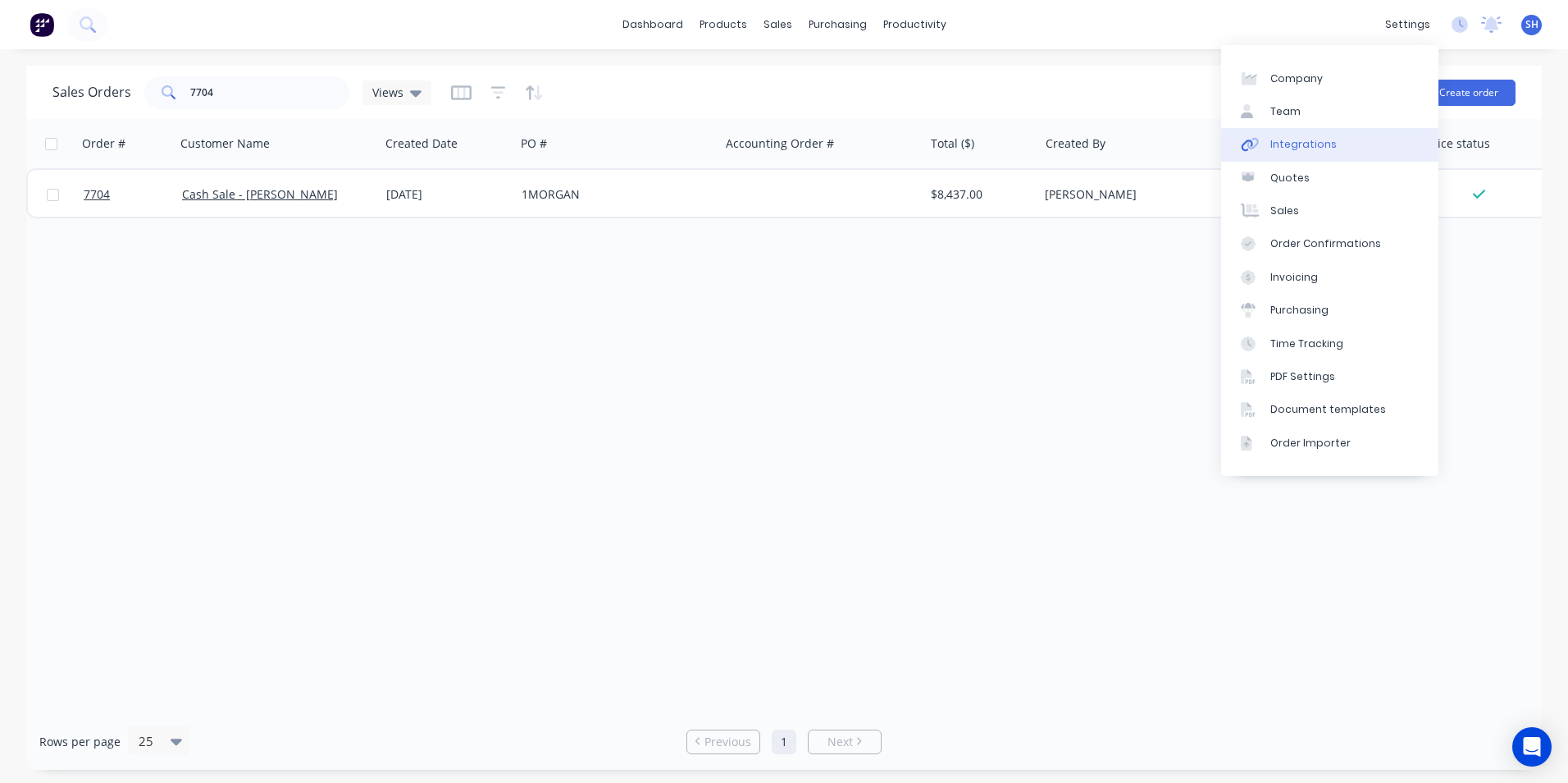
click at [1313, 143] on div "Integrations" at bounding box center [1303, 144] width 66 height 15
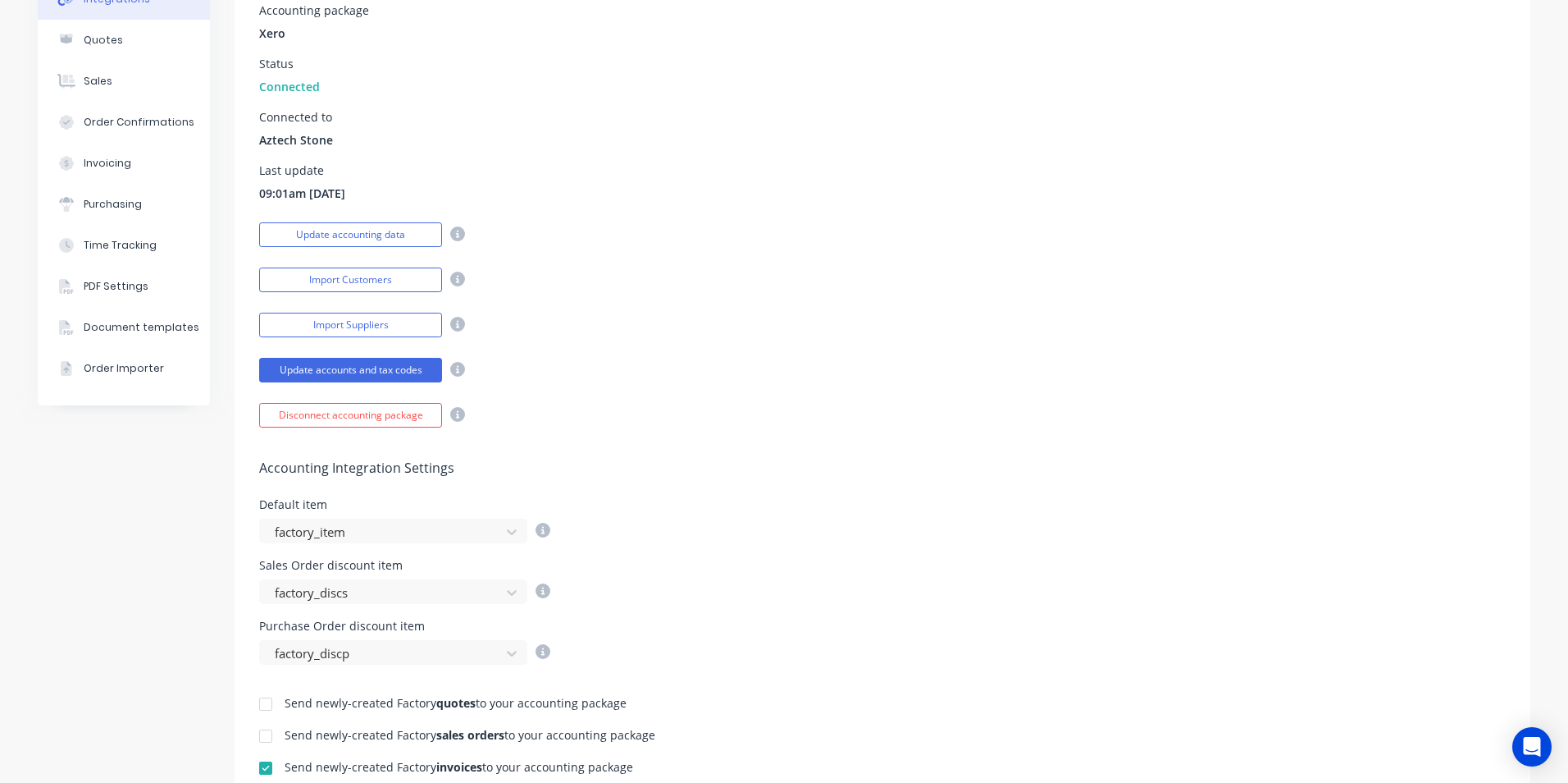
scroll to position [410, 0]
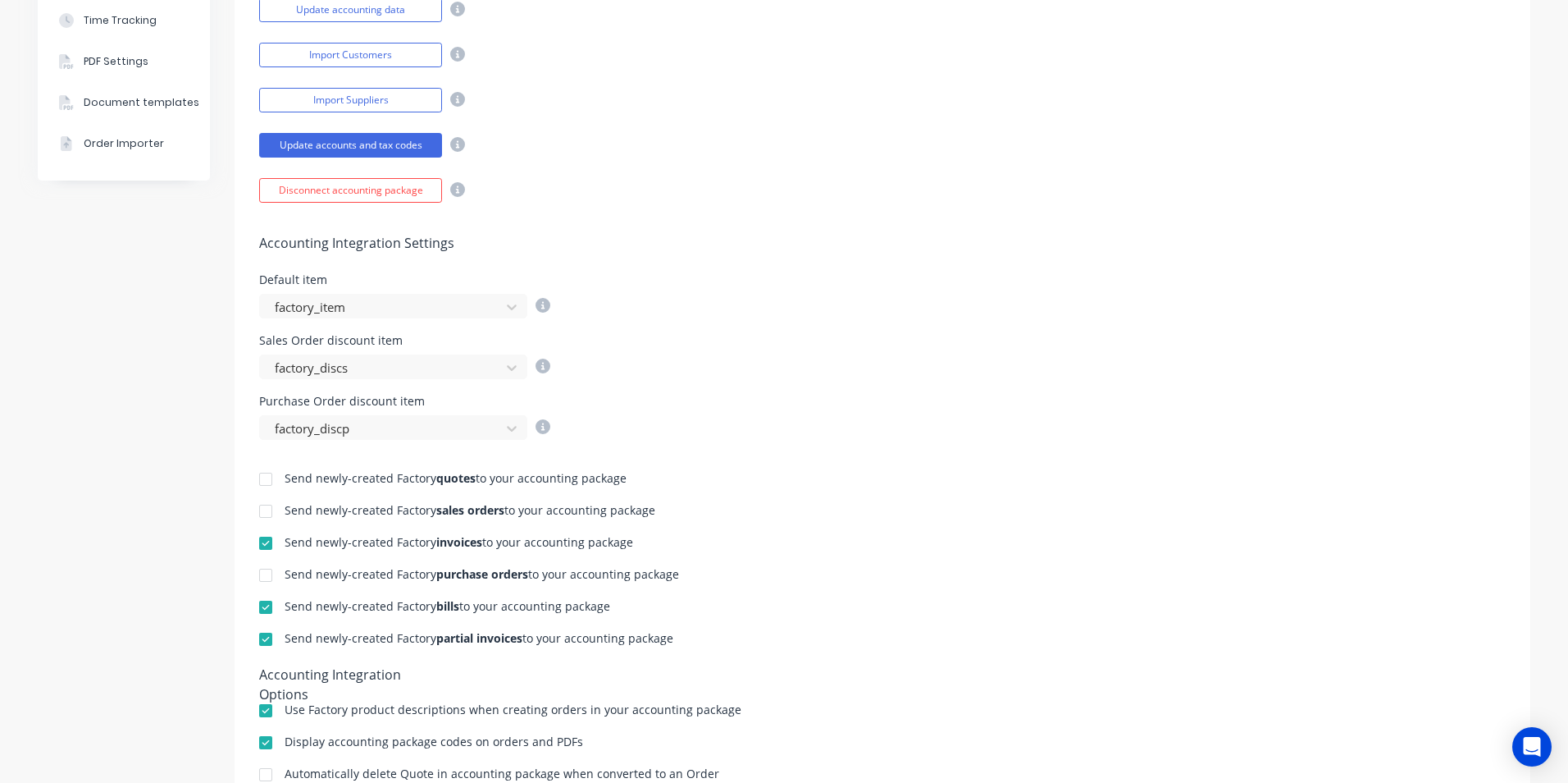
click at [261, 540] on div at bounding box center [266, 543] width 33 height 33
click at [262, 633] on div at bounding box center [266, 640] width 33 height 33
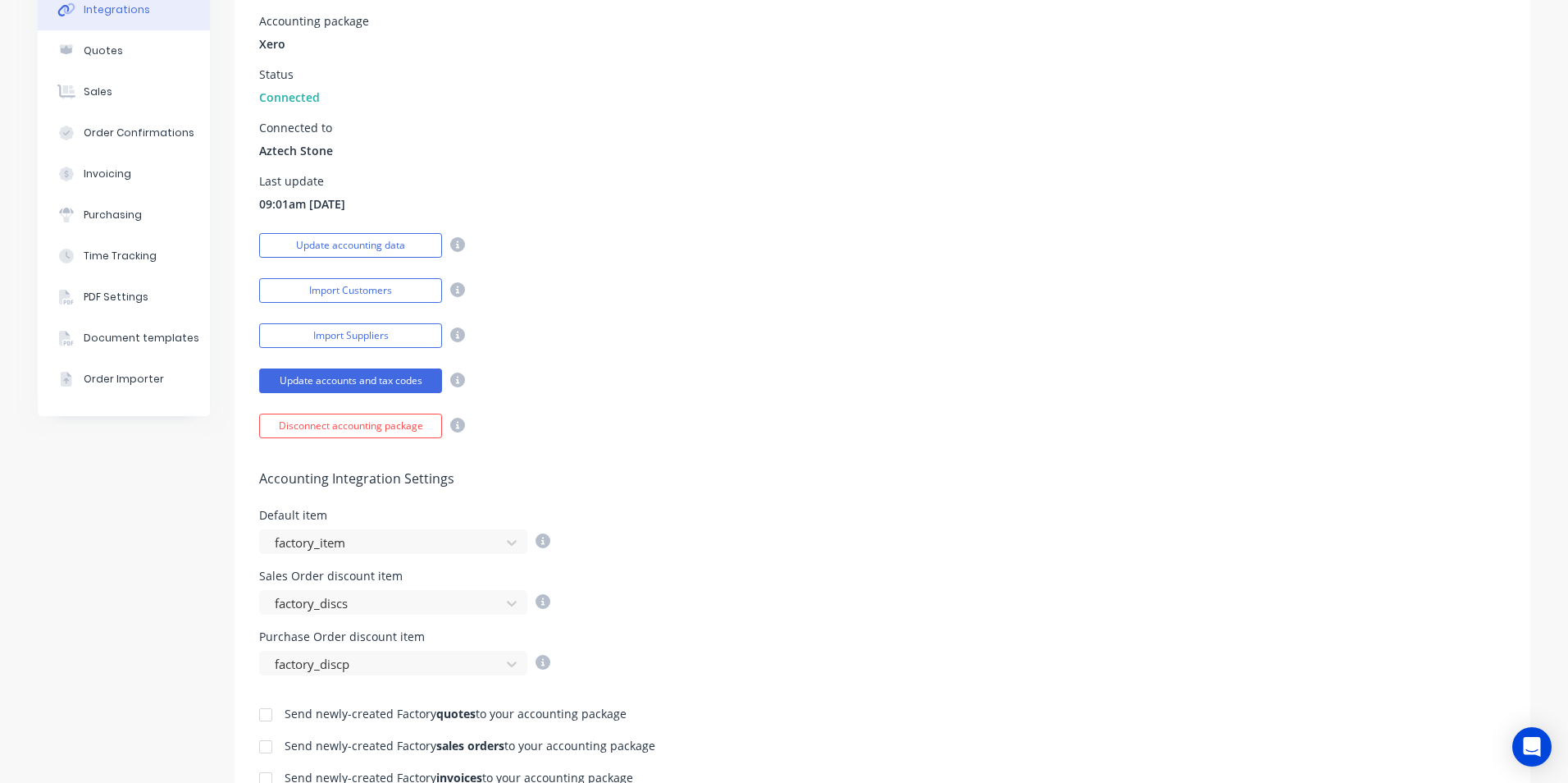
scroll to position [0, 0]
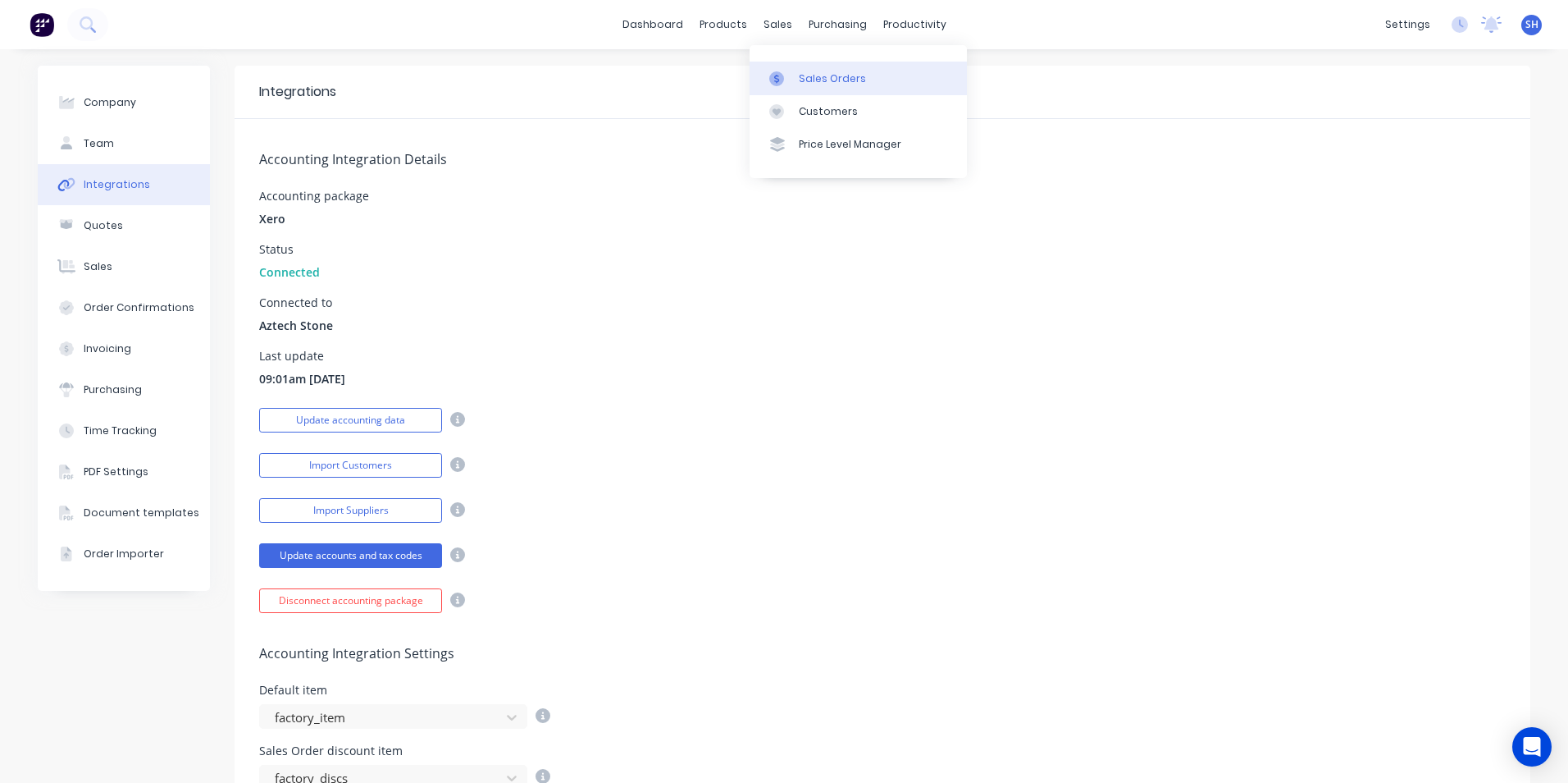
click at [800, 93] on link "Sales Orders" at bounding box center [857, 78] width 217 height 33
